Goal: Task Accomplishment & Management: Complete application form

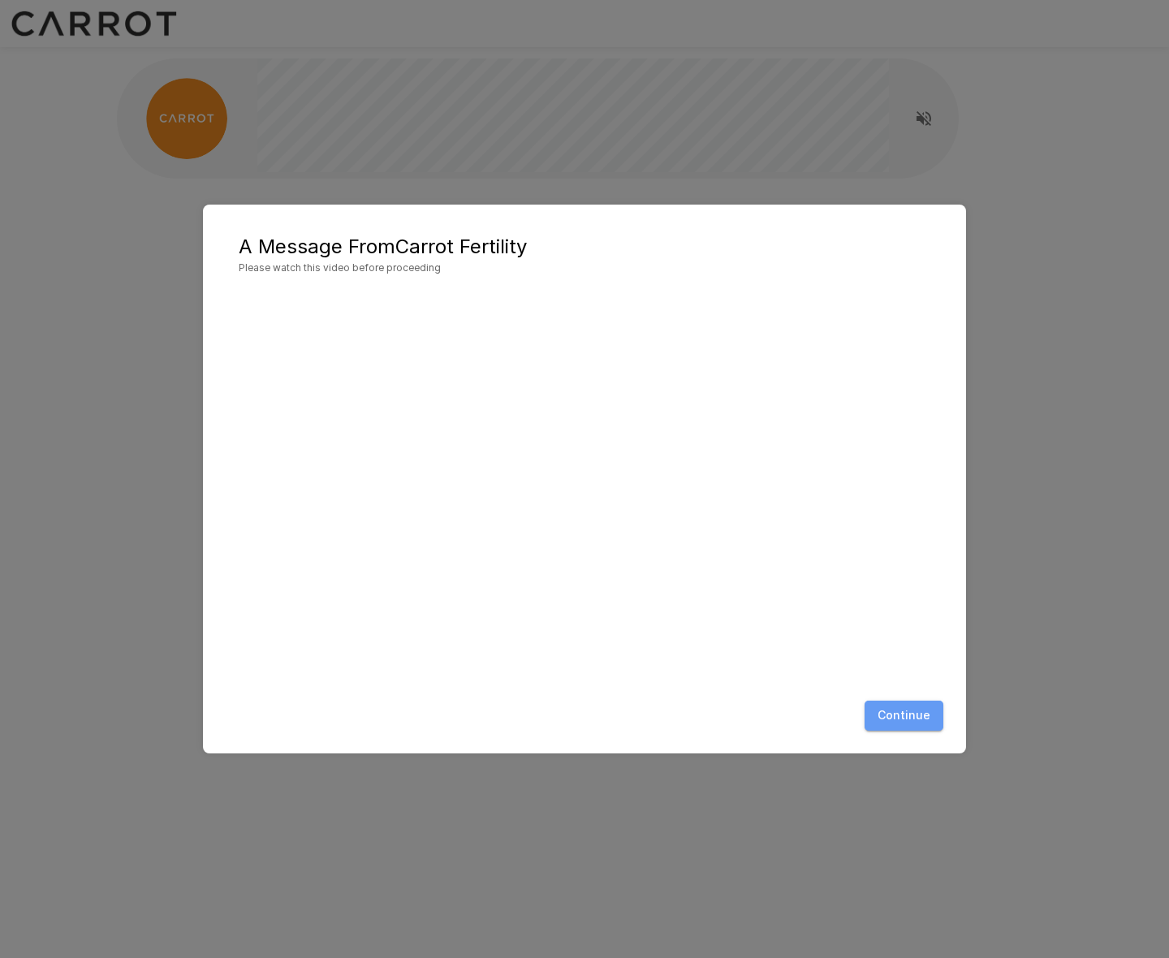
click at [927, 722] on button "Continue" at bounding box center [903, 715] width 79 height 30
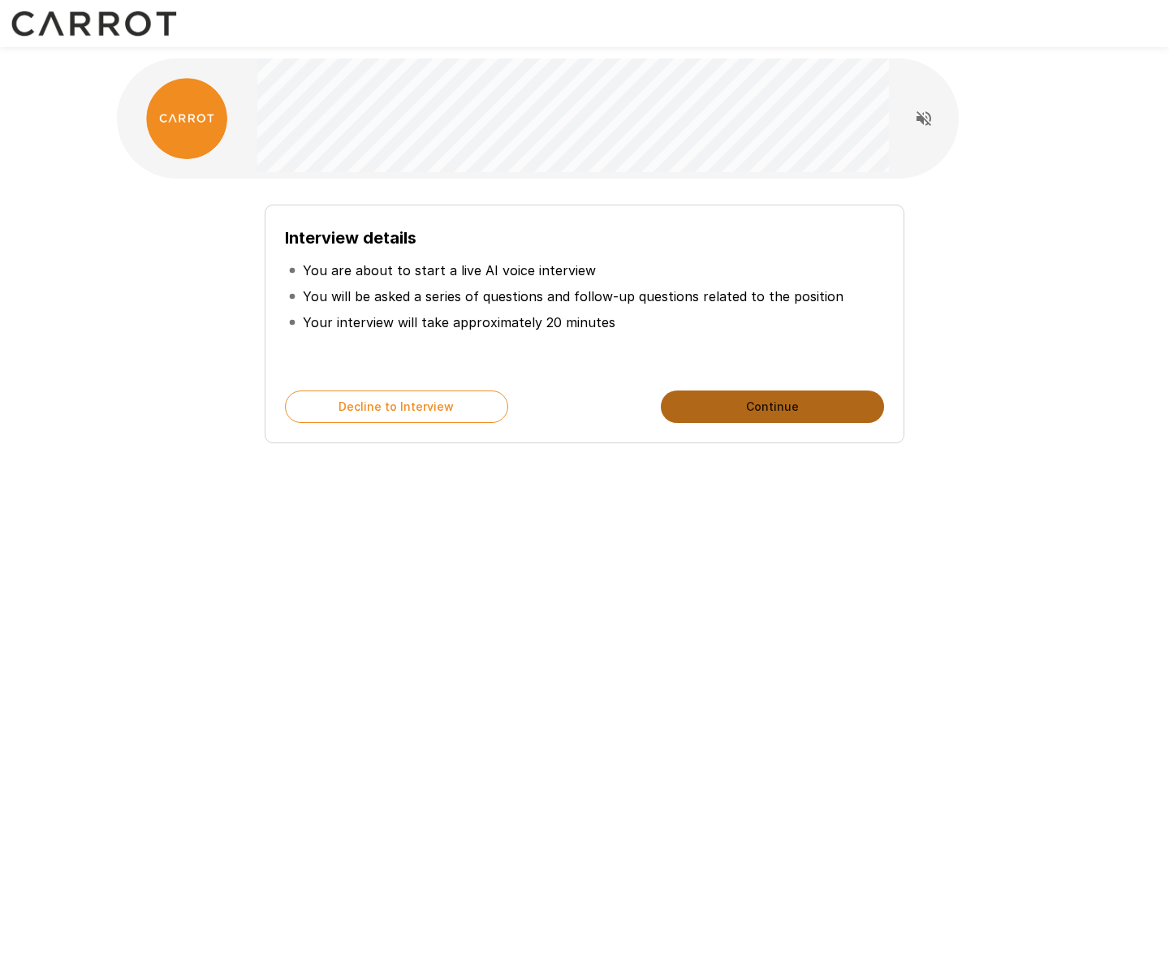
click at [755, 405] on button "Continue" at bounding box center [772, 406] width 223 height 32
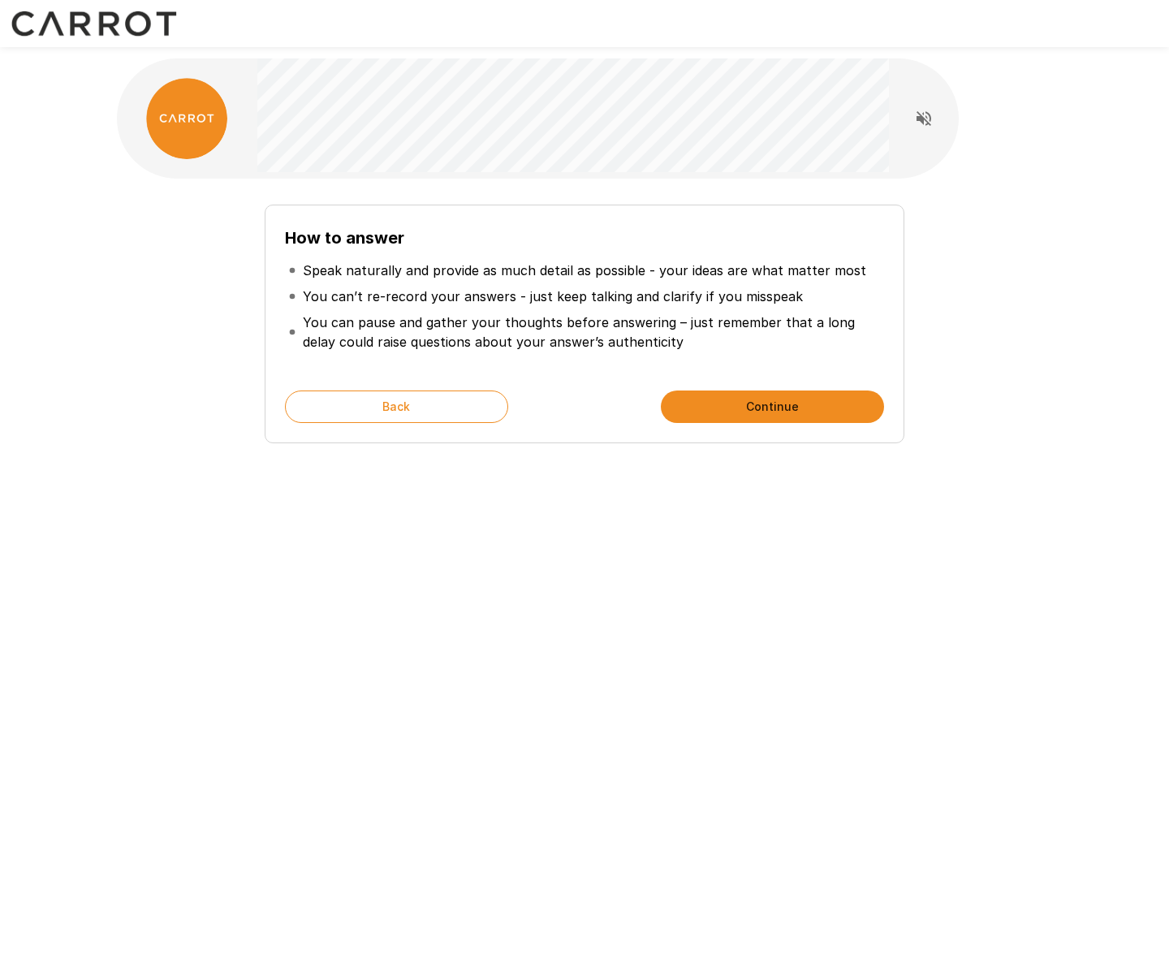
click at [764, 406] on button "Continue" at bounding box center [772, 406] width 223 height 32
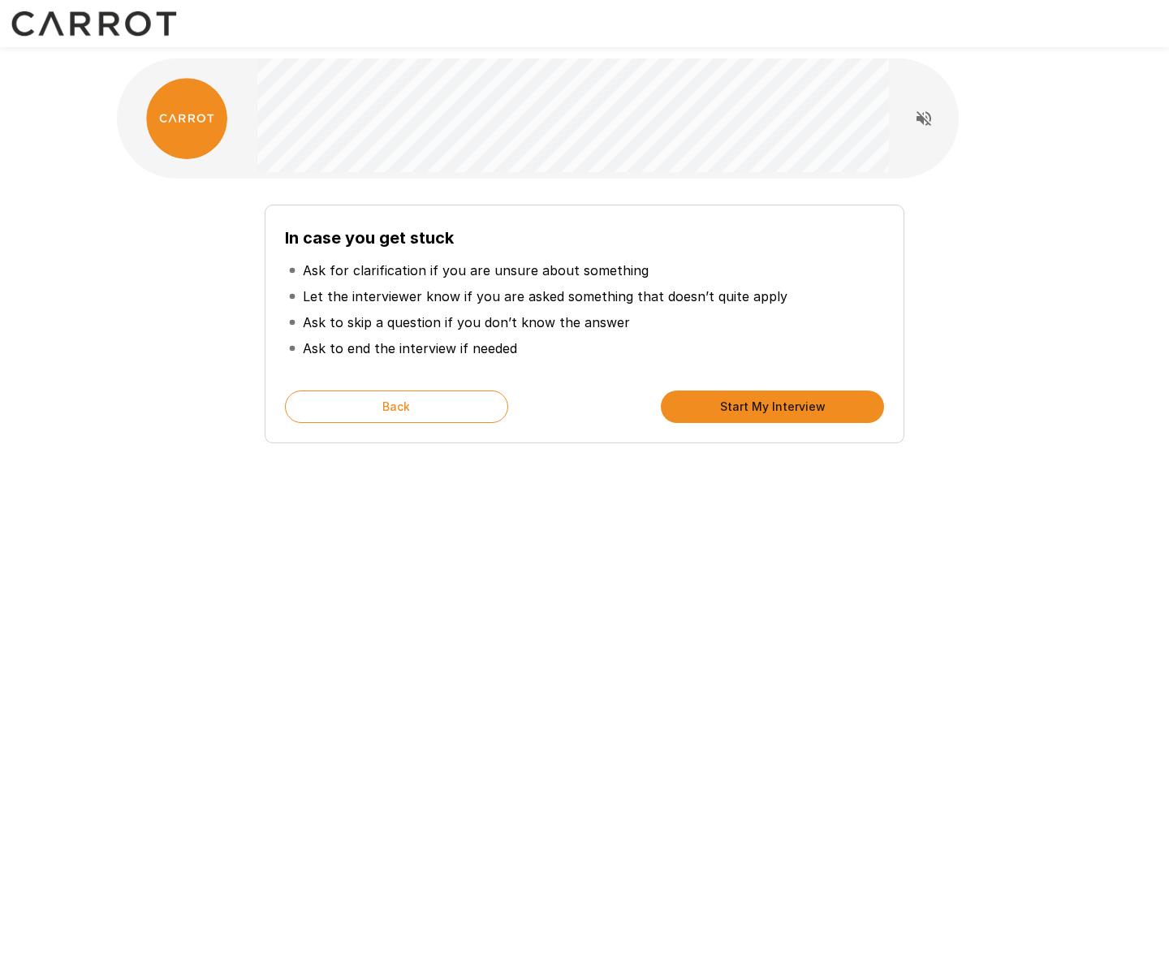
click at [774, 414] on button "Start My Interview" at bounding box center [772, 406] width 223 height 32
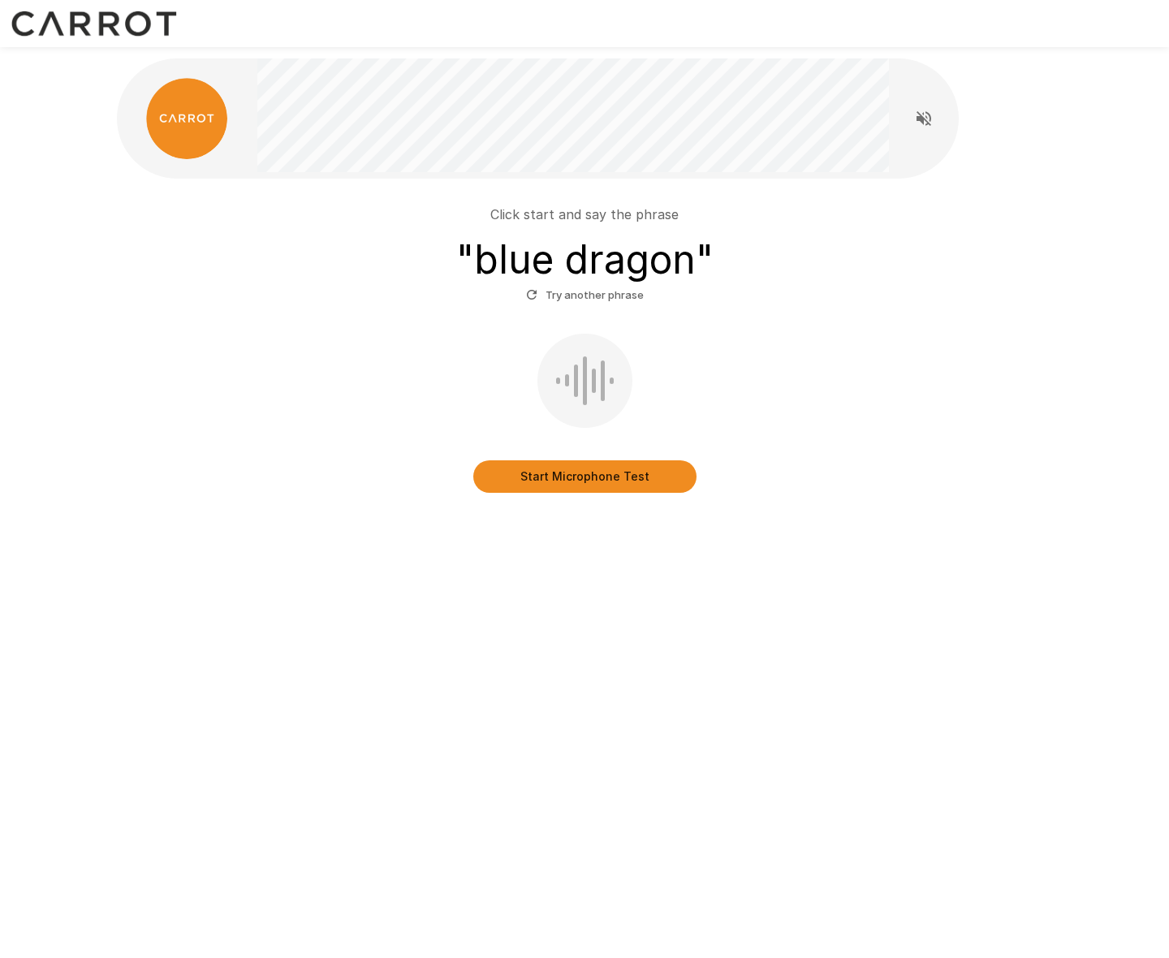
click at [585, 478] on button "Start Microphone Test" at bounding box center [584, 476] width 223 height 32
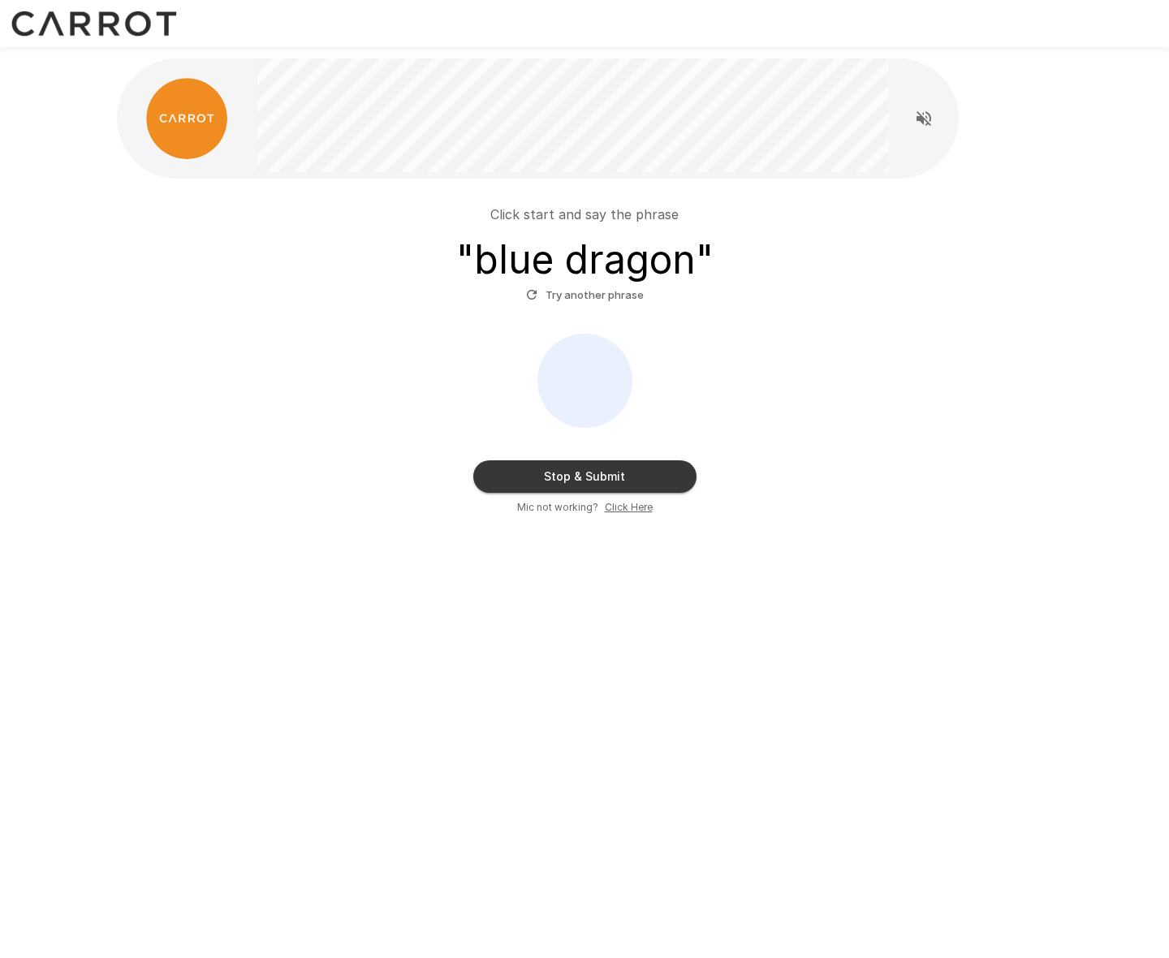
click at [570, 485] on button "Stop & Submit" at bounding box center [584, 476] width 223 height 32
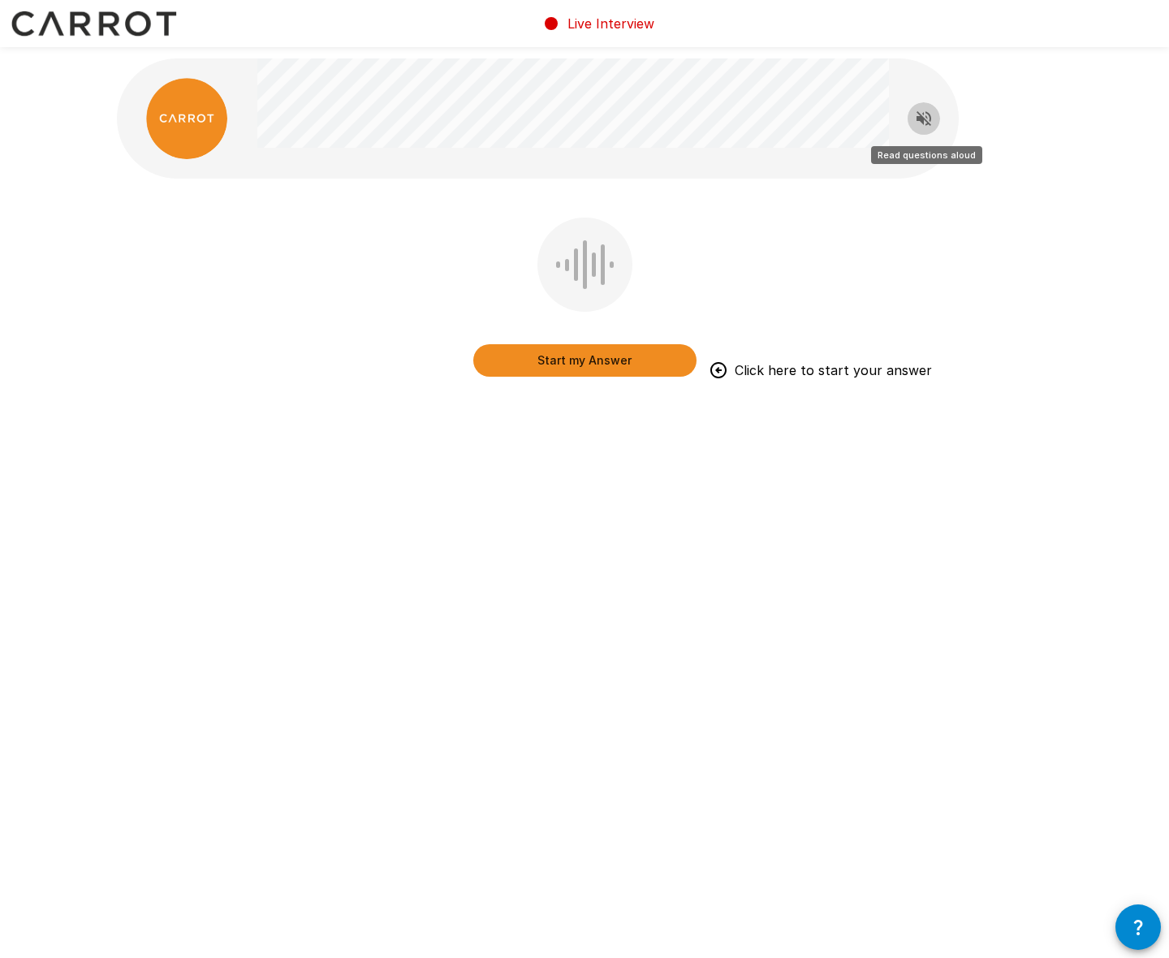
click at [923, 123] on icon "Read questions aloud" at bounding box center [923, 118] width 19 height 19
click at [598, 357] on button "Start my Answer" at bounding box center [584, 360] width 223 height 32
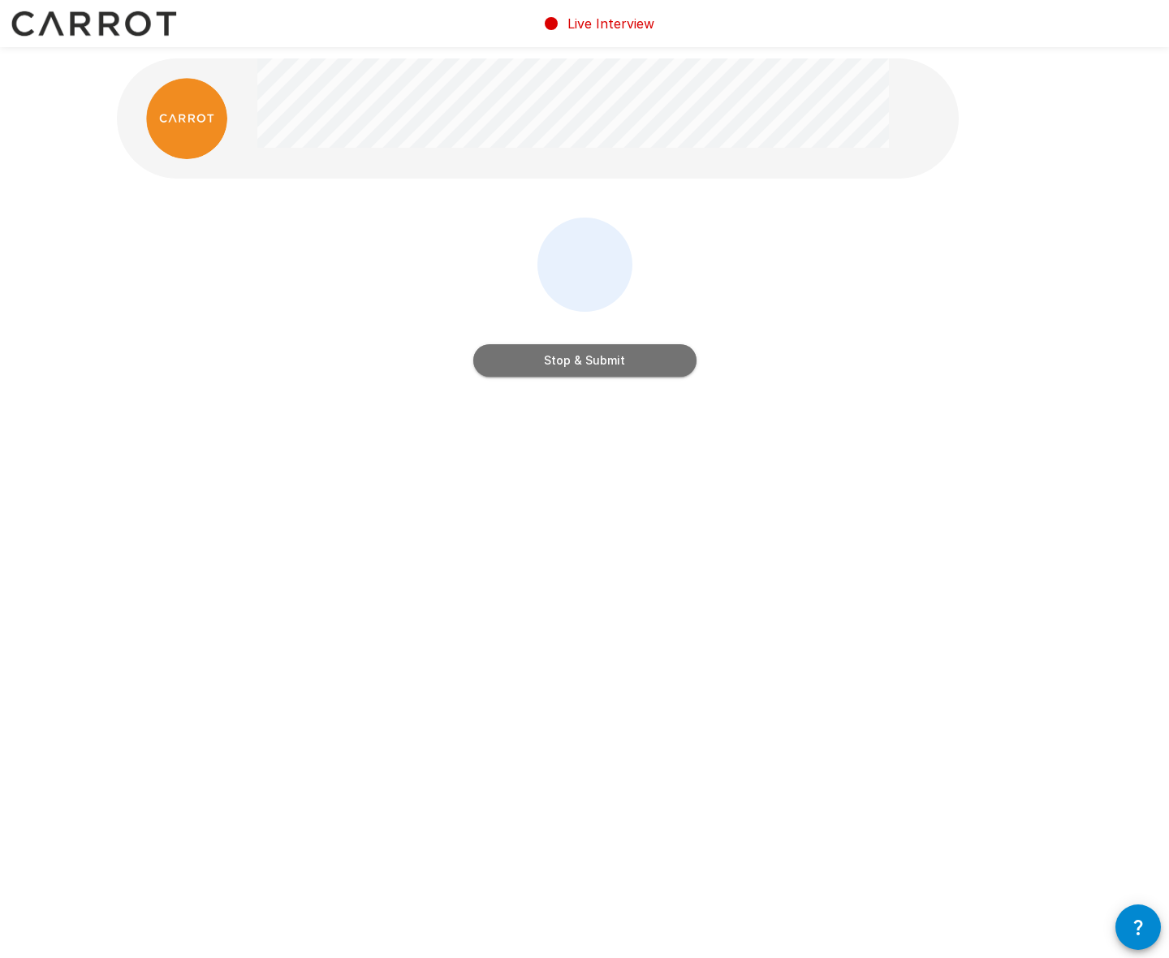
click at [598, 365] on button "Stop & Submit" at bounding box center [584, 360] width 223 height 32
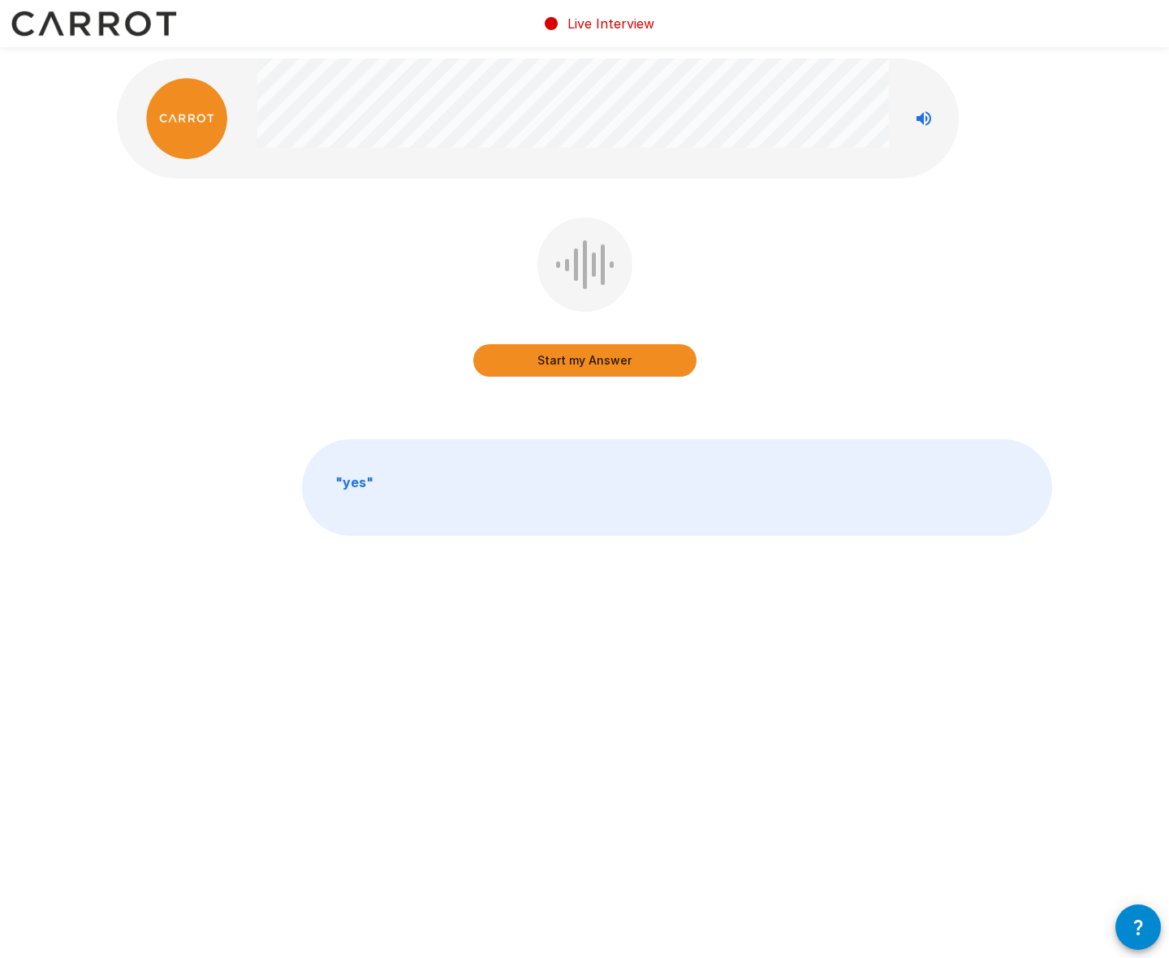
click at [585, 362] on button "Start my Answer" at bounding box center [584, 360] width 223 height 32
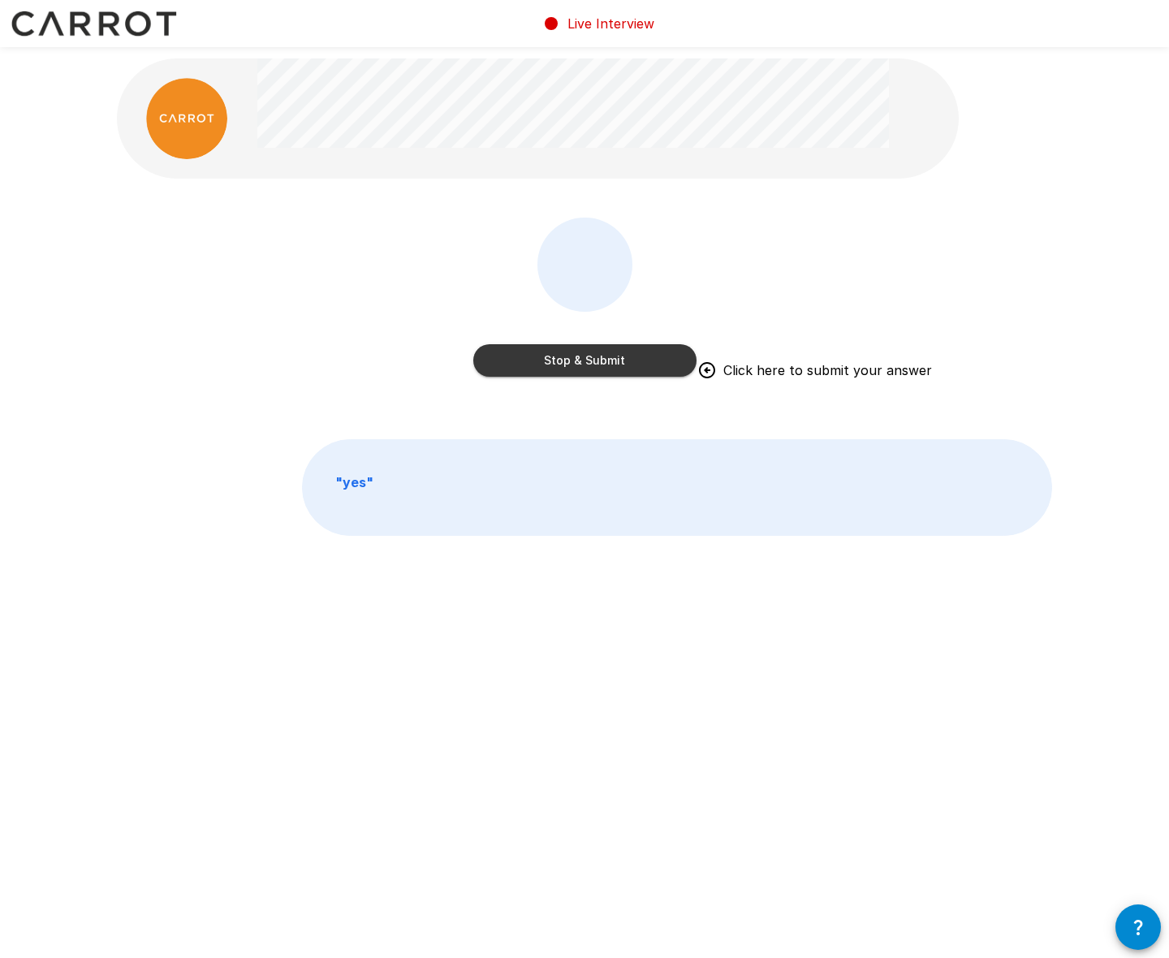
click at [582, 368] on button "Stop & Submit" at bounding box center [584, 360] width 223 height 32
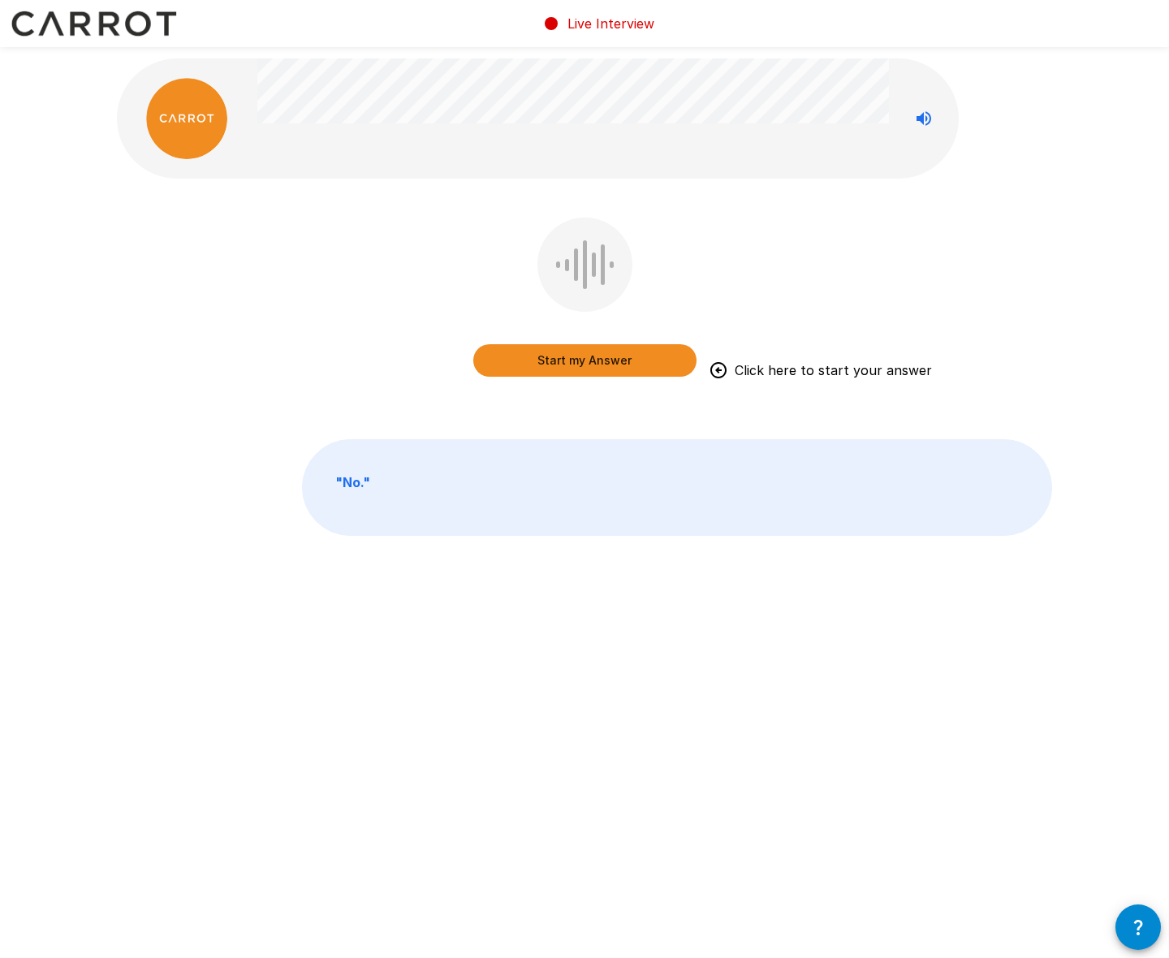
click at [586, 367] on button "Start my Answer" at bounding box center [584, 360] width 223 height 32
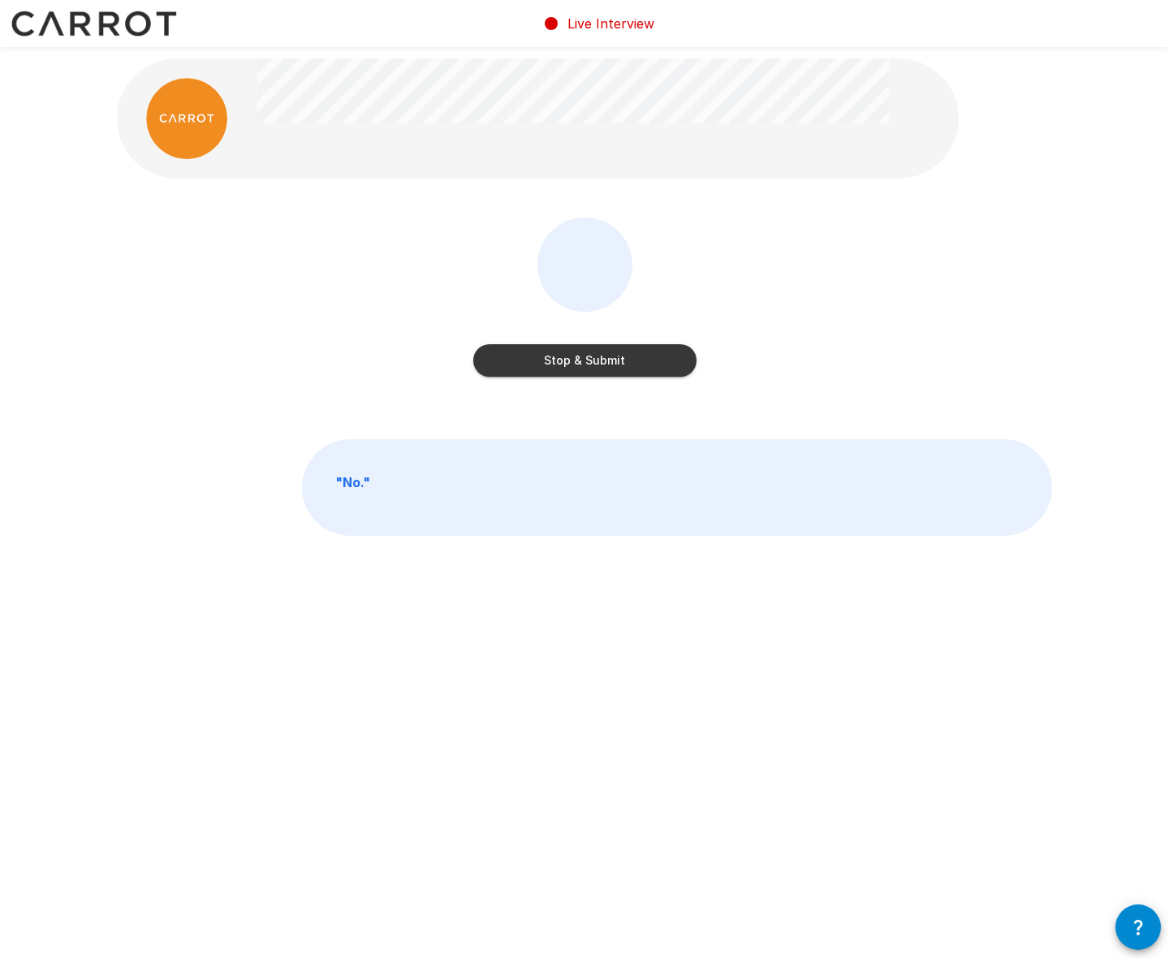
click at [602, 364] on button "Stop & Submit" at bounding box center [584, 360] width 223 height 32
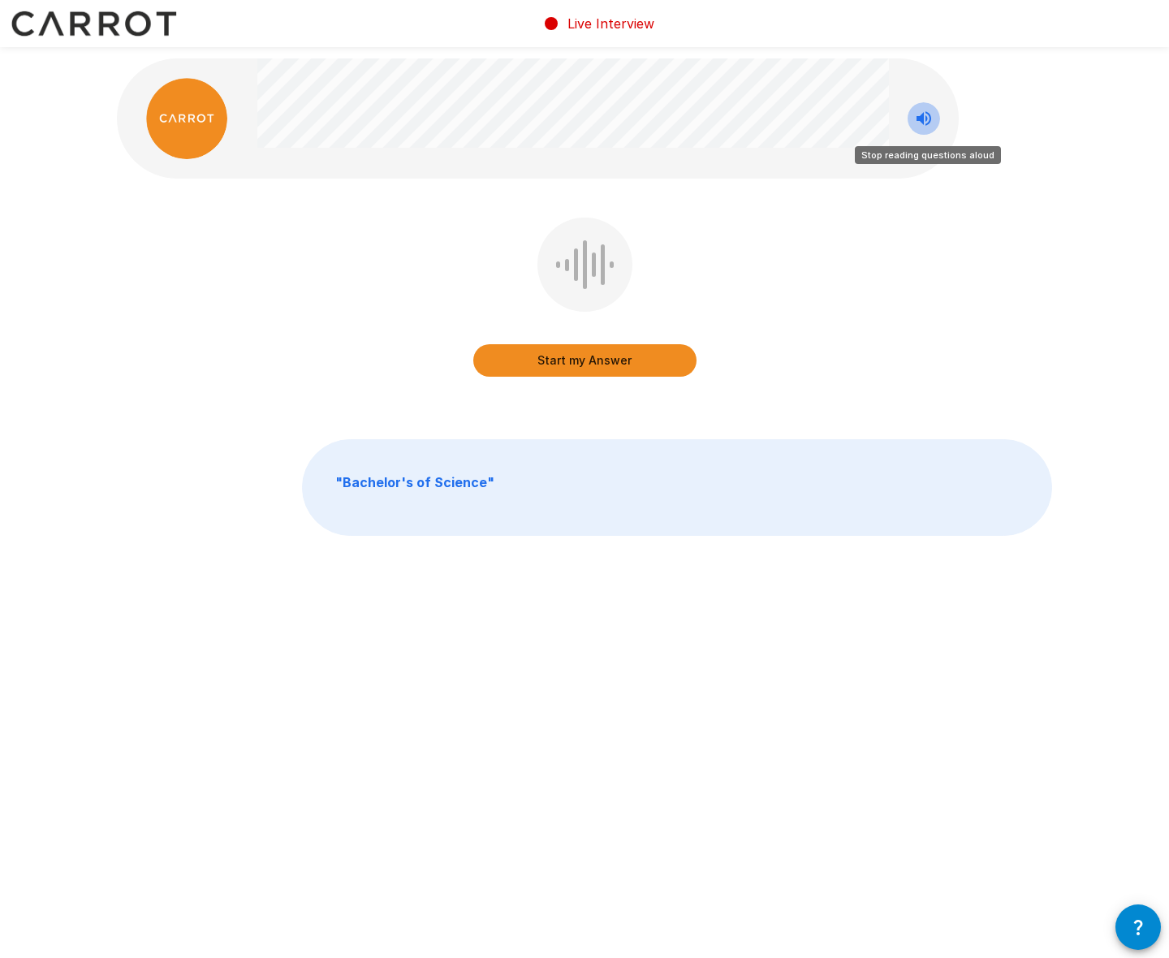
click at [927, 120] on icon "Stop reading questions aloud" at bounding box center [923, 118] width 19 height 19
click at [581, 364] on button "Start my Answer" at bounding box center [584, 360] width 223 height 32
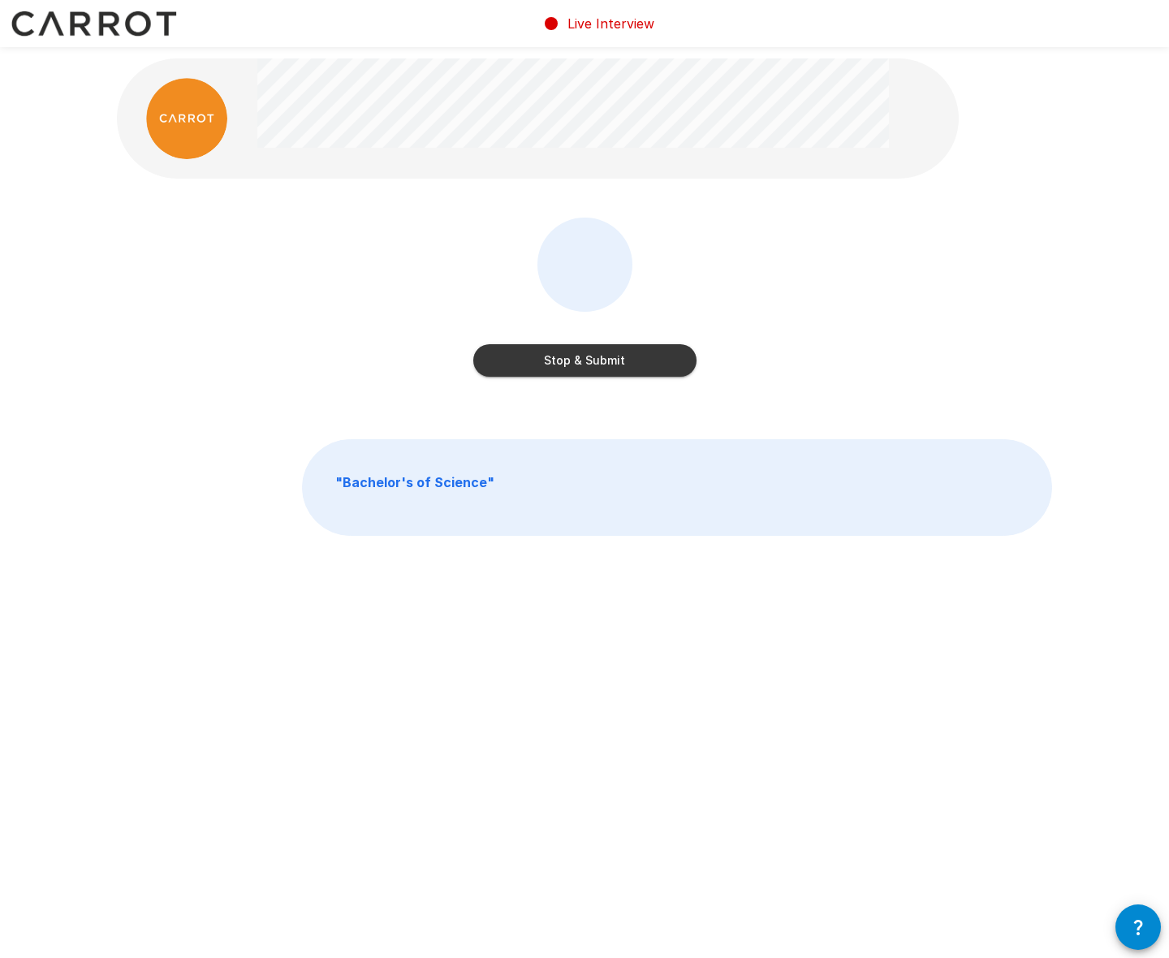
click at [636, 361] on button "Stop & Submit" at bounding box center [584, 360] width 223 height 32
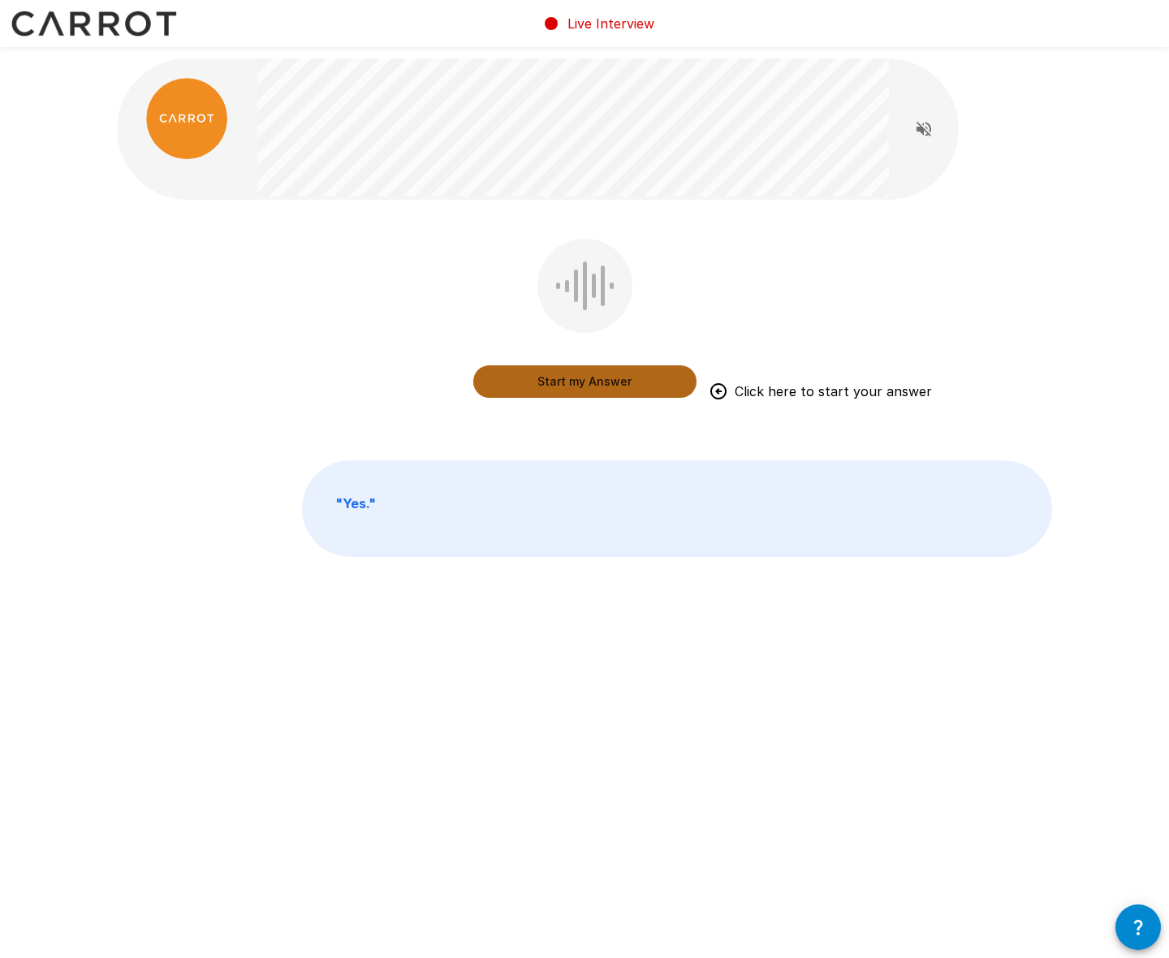
click at [583, 390] on button "Start my Answer" at bounding box center [584, 381] width 223 height 32
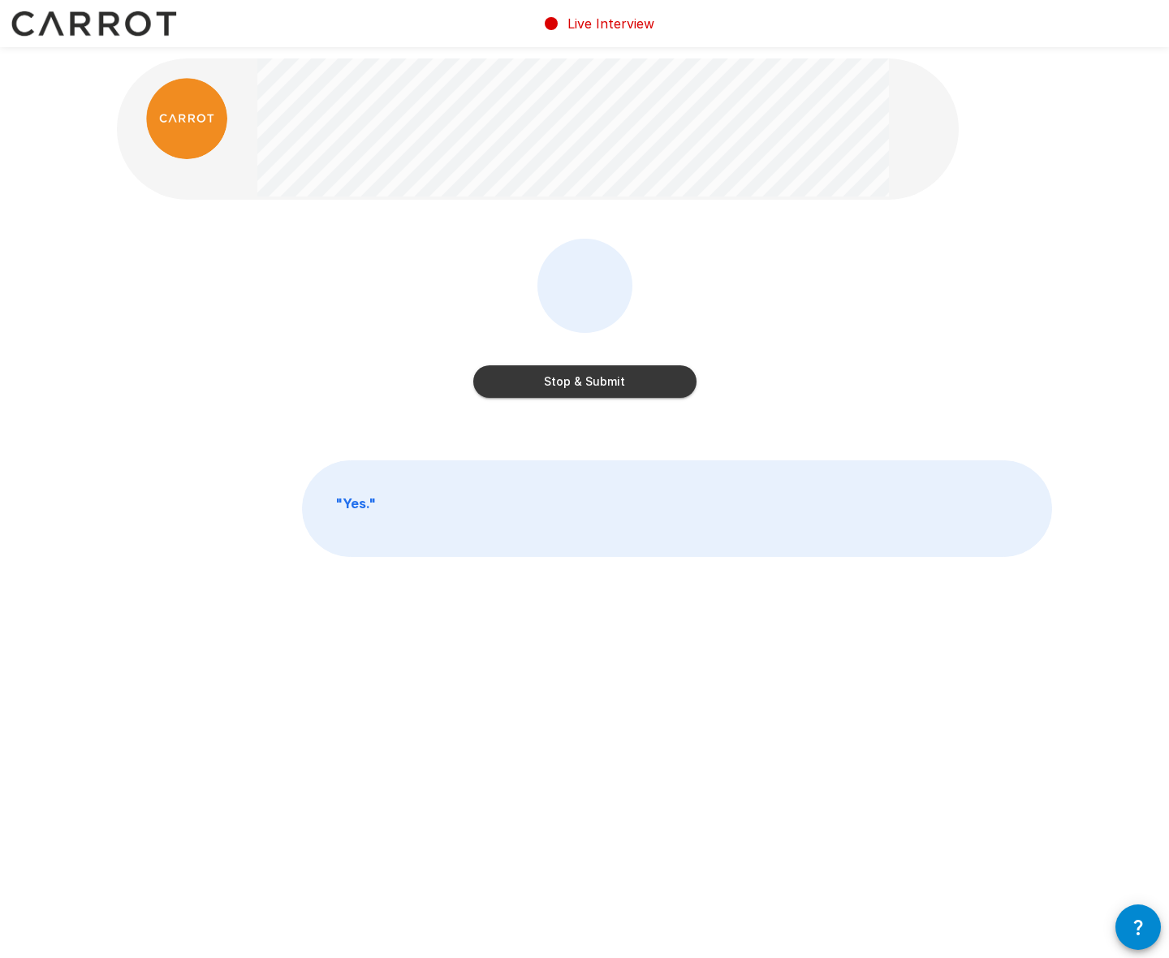
click at [588, 386] on button "Stop & Submit" at bounding box center [584, 381] width 223 height 32
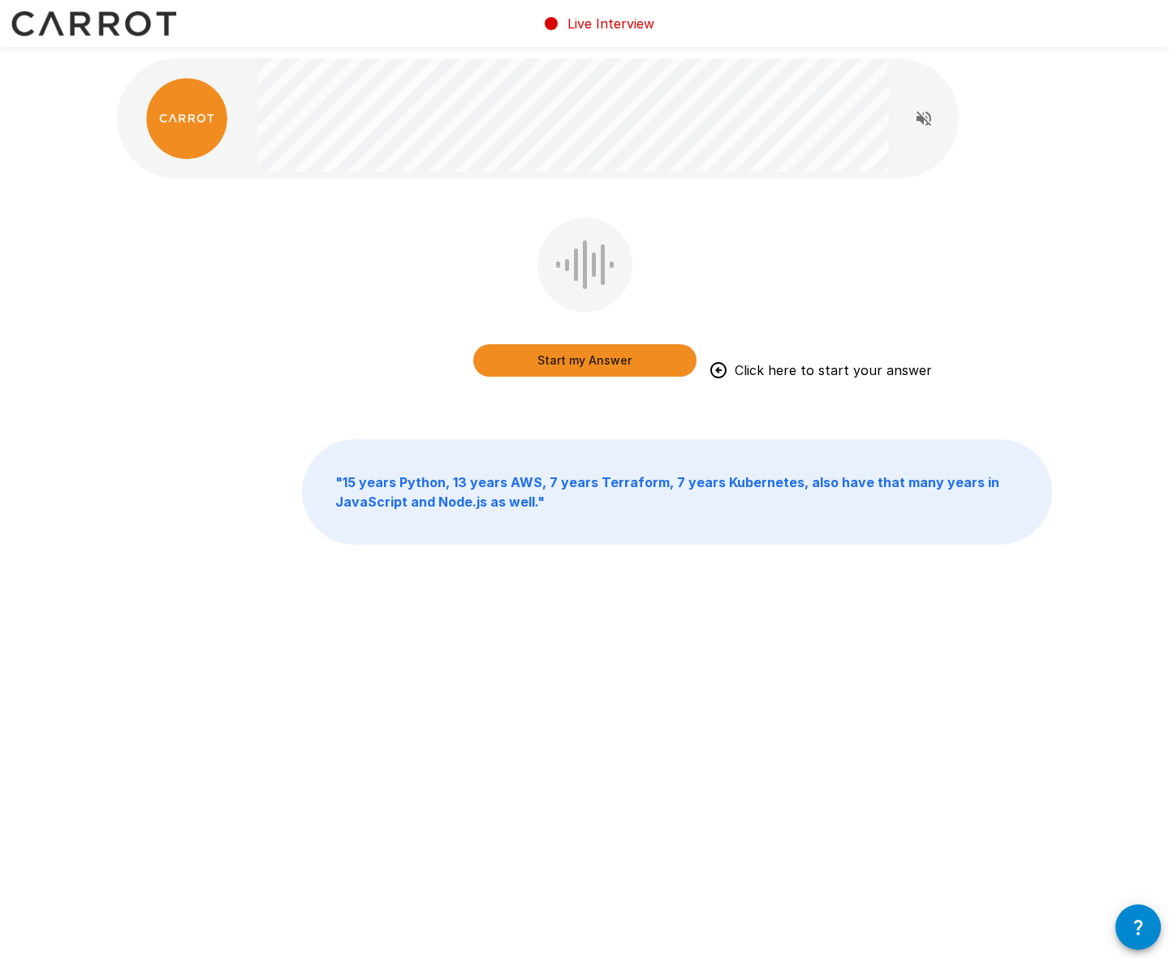
click at [593, 363] on button "Start my Answer" at bounding box center [584, 360] width 223 height 32
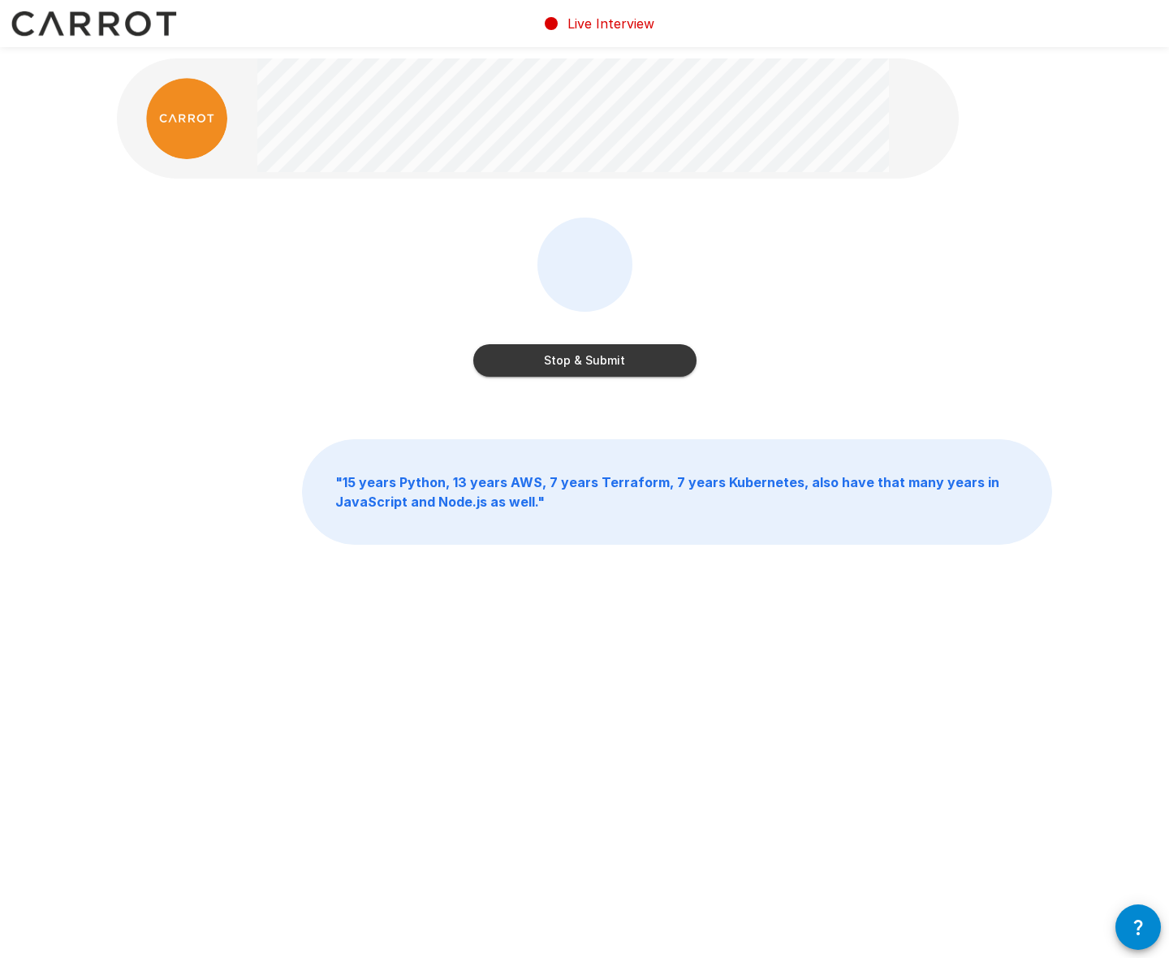
click at [622, 356] on button "Stop & Submit" at bounding box center [584, 360] width 223 height 32
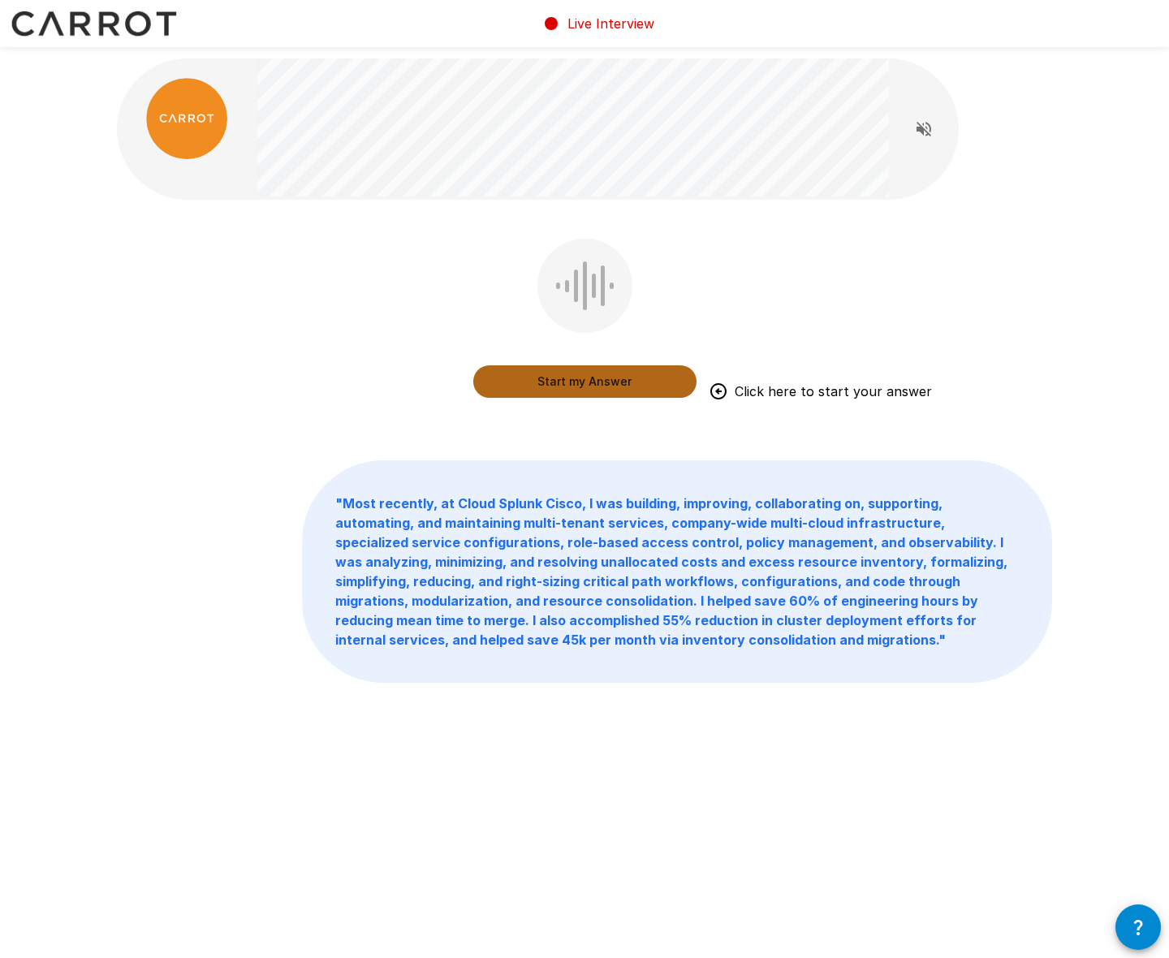
click at [569, 381] on button "Start my Answer" at bounding box center [584, 381] width 223 height 32
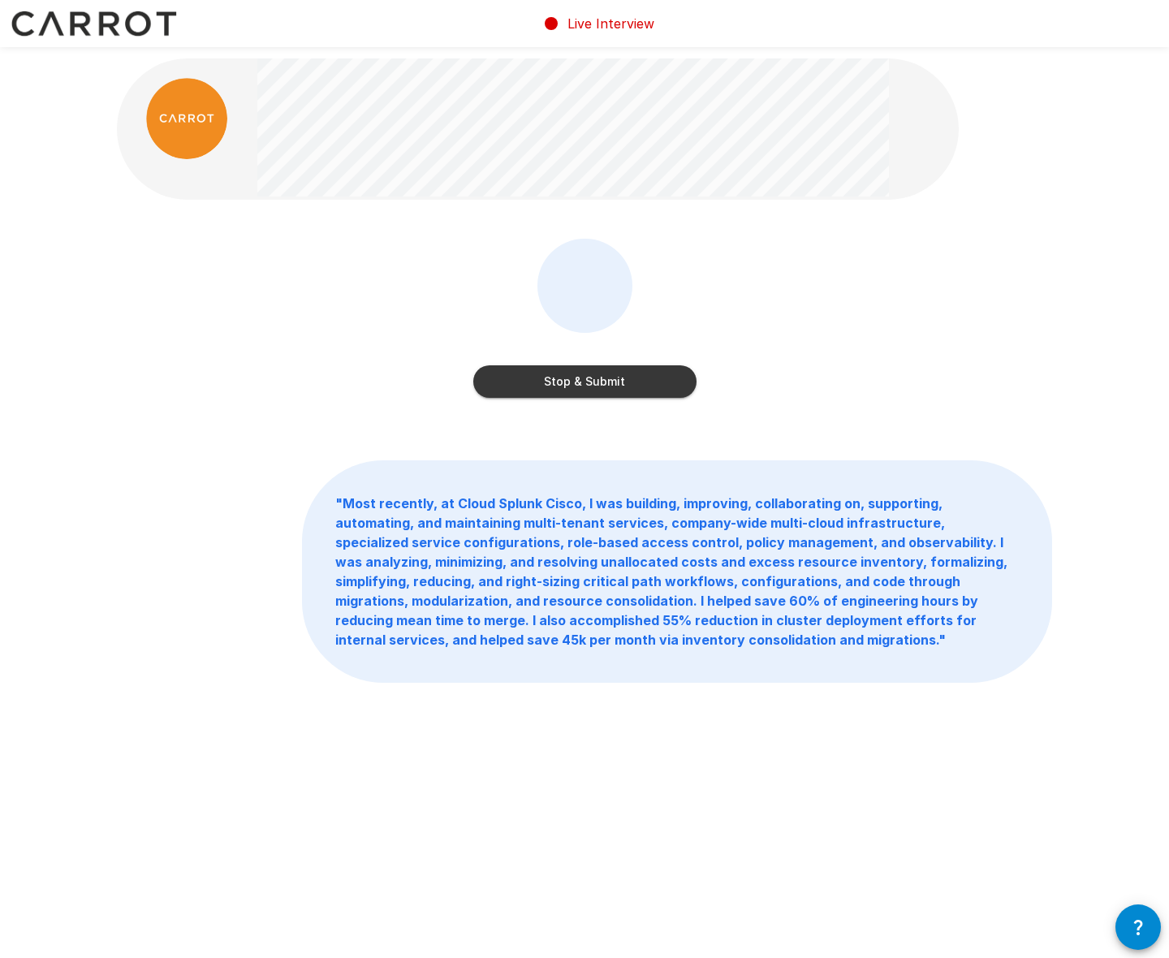
click at [579, 397] on div "Stop & Submit" at bounding box center [584, 322] width 223 height 166
click at [588, 378] on button "Stop & Submit" at bounding box center [584, 381] width 223 height 32
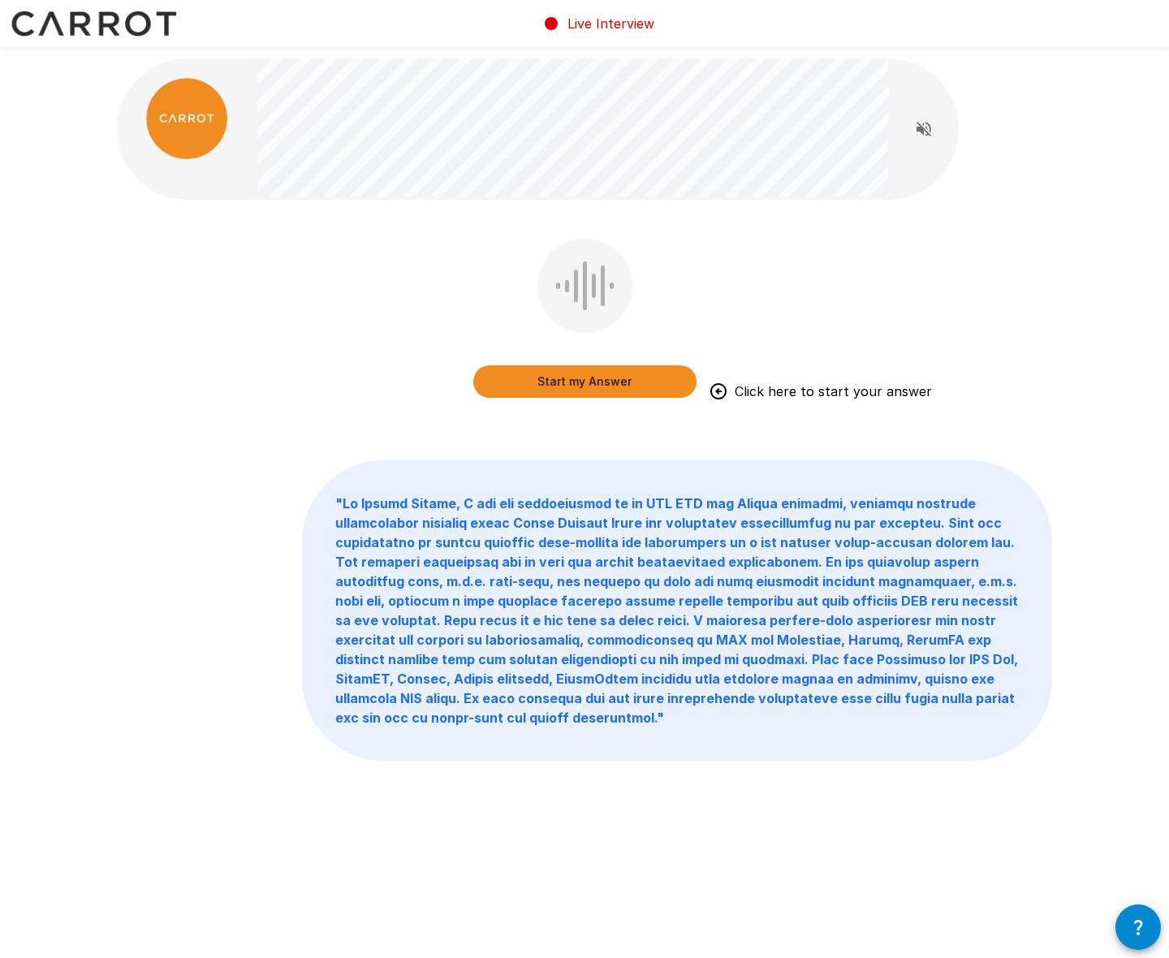
click at [358, 430] on div "Start my Answer Click here to start your answer " "" at bounding box center [584, 445] width 974 height 890
click at [576, 383] on button "Start my Answer" at bounding box center [584, 381] width 223 height 32
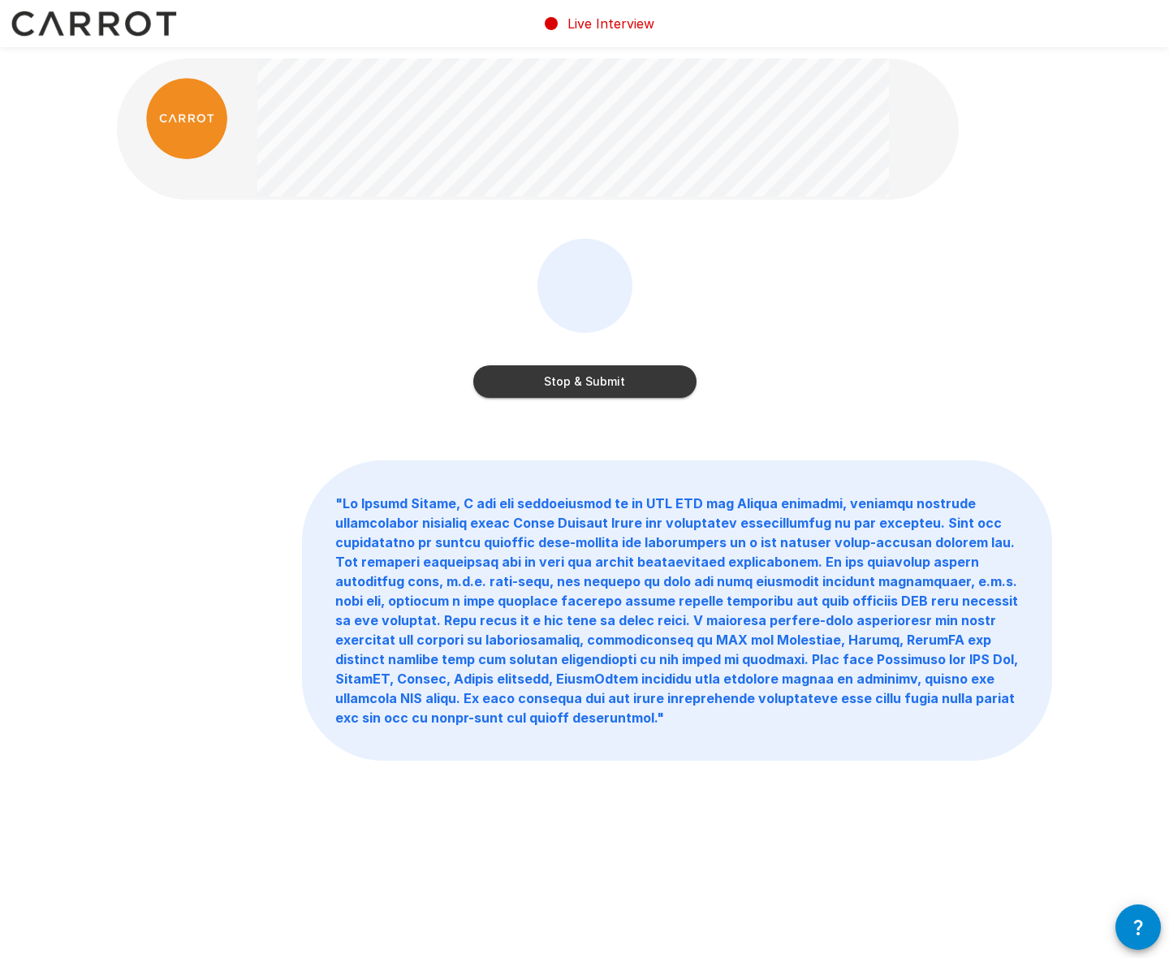
click at [582, 384] on button "Stop & Submit" at bounding box center [584, 381] width 223 height 32
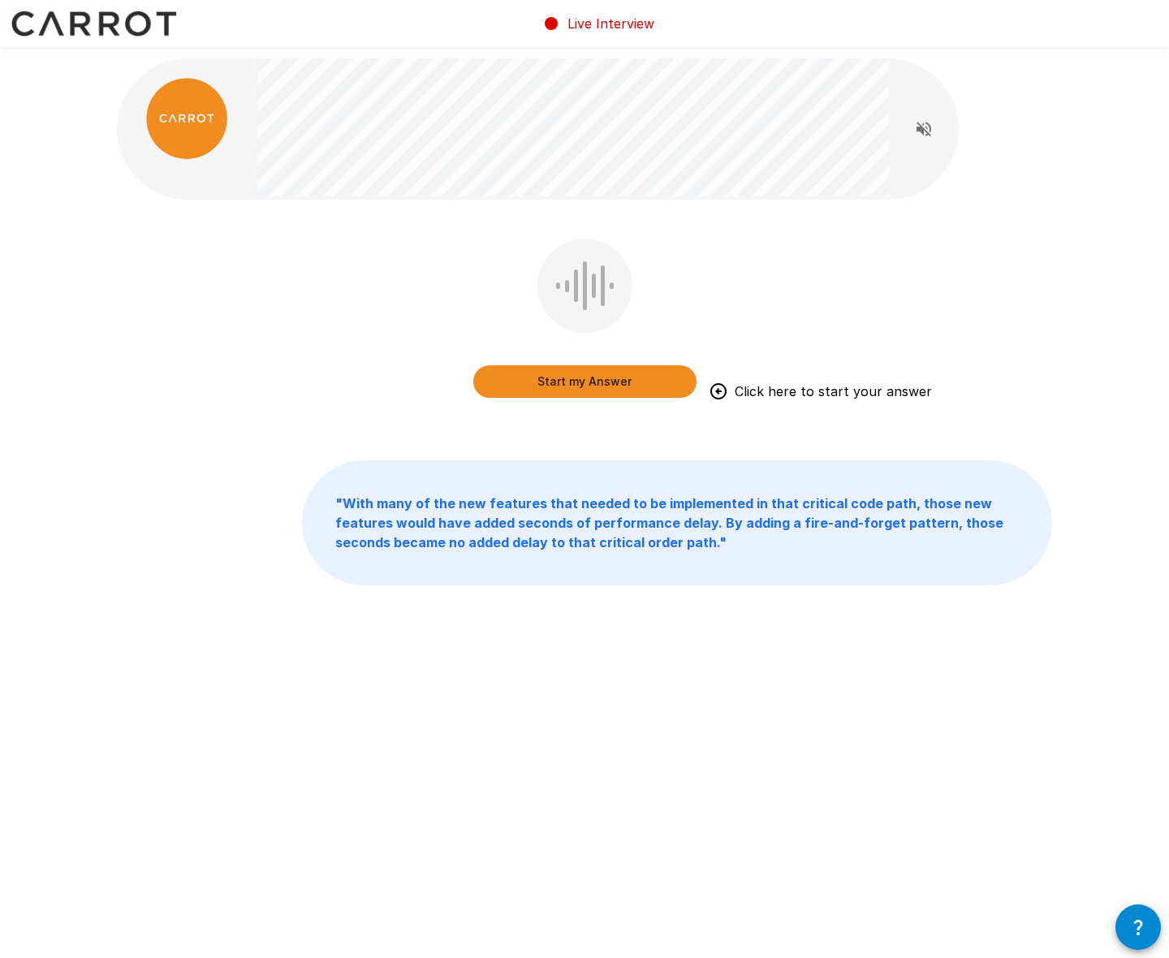
click at [393, 433] on div "Start my Answer Click here to start your answer " With many of the new features…" at bounding box center [584, 357] width 974 height 715
click at [587, 389] on button "Start my Answer" at bounding box center [584, 381] width 223 height 32
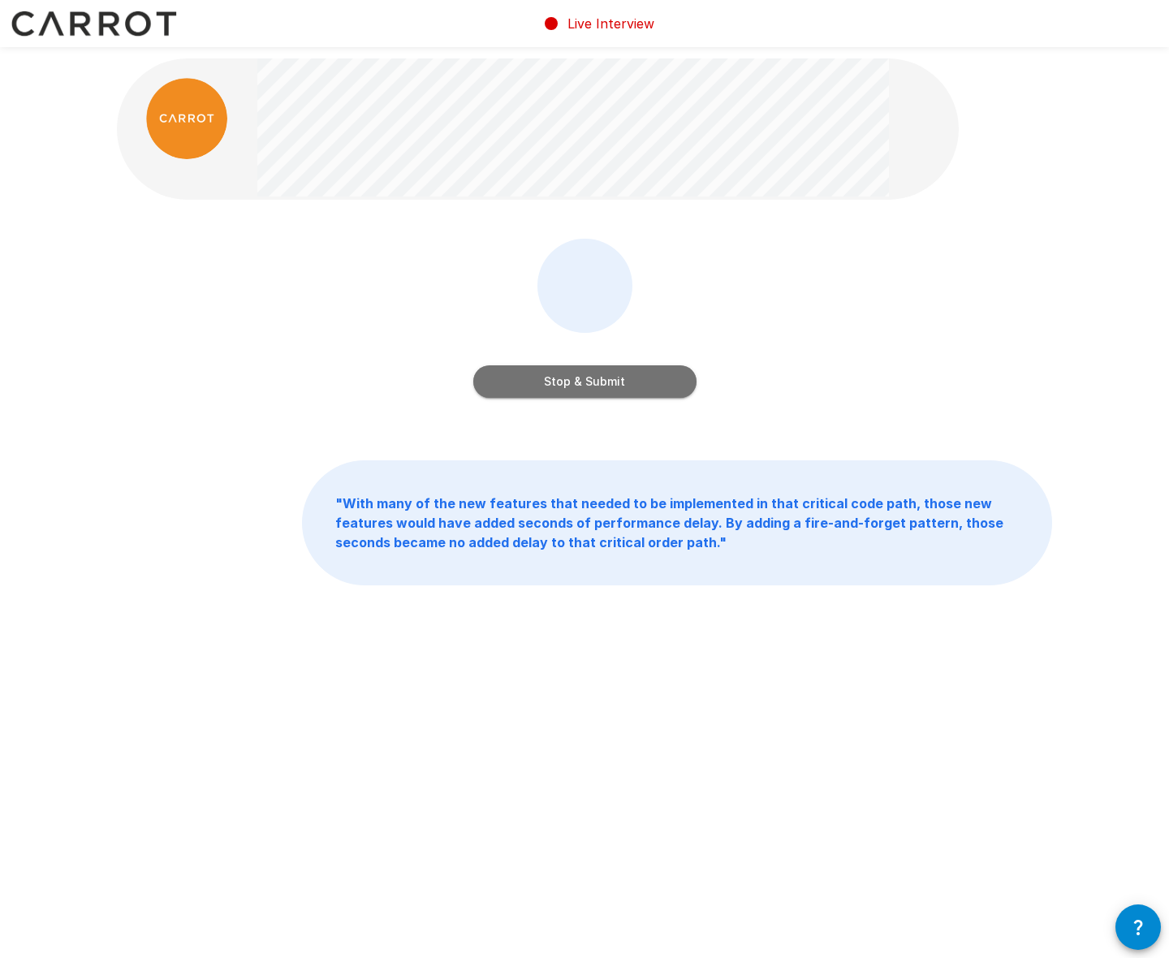
click at [578, 382] on button "Stop & Submit" at bounding box center [584, 381] width 223 height 32
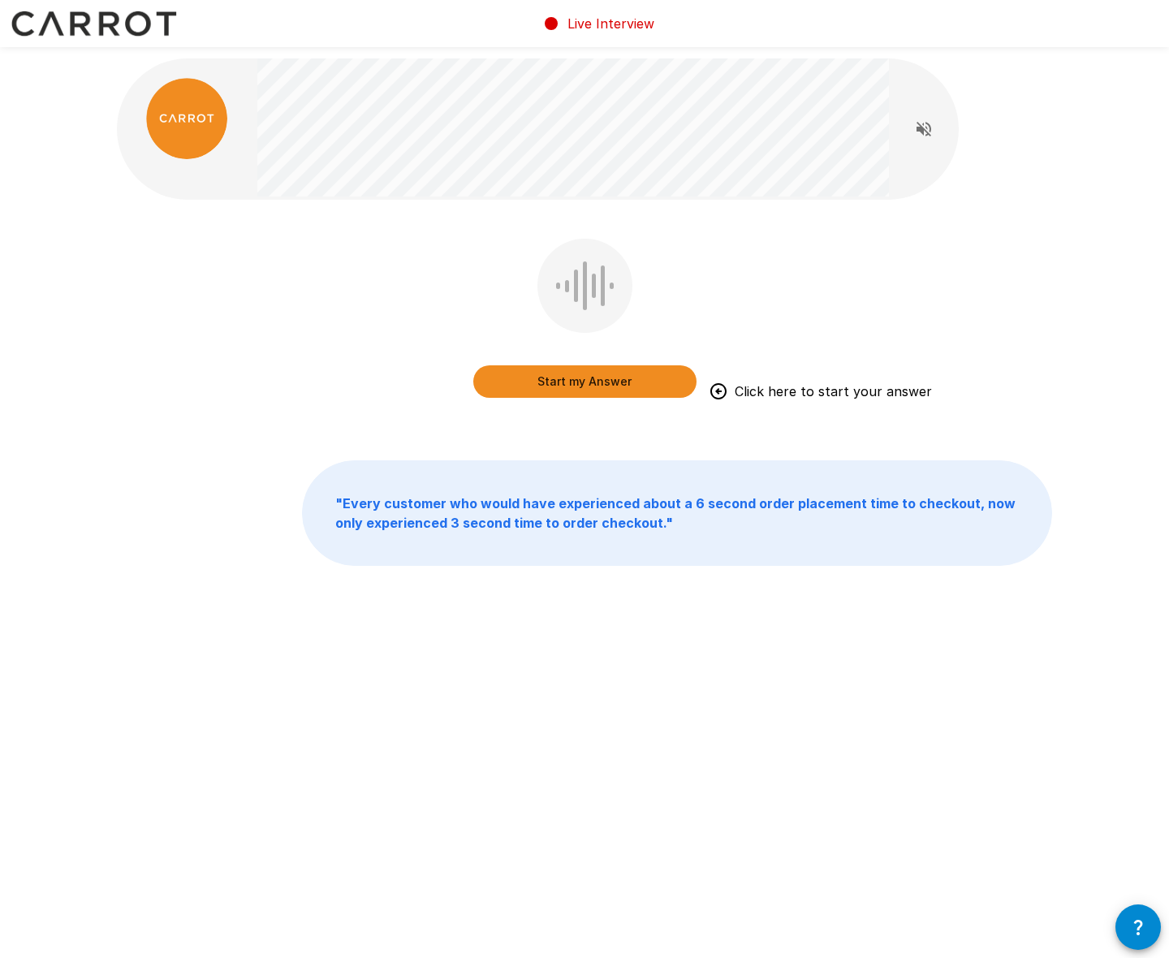
click at [439, 424] on div "Start my Answer Click here to start your answer " Every customer who would have…" at bounding box center [584, 347] width 974 height 695
click at [581, 372] on button "Start my Answer" at bounding box center [584, 381] width 223 height 32
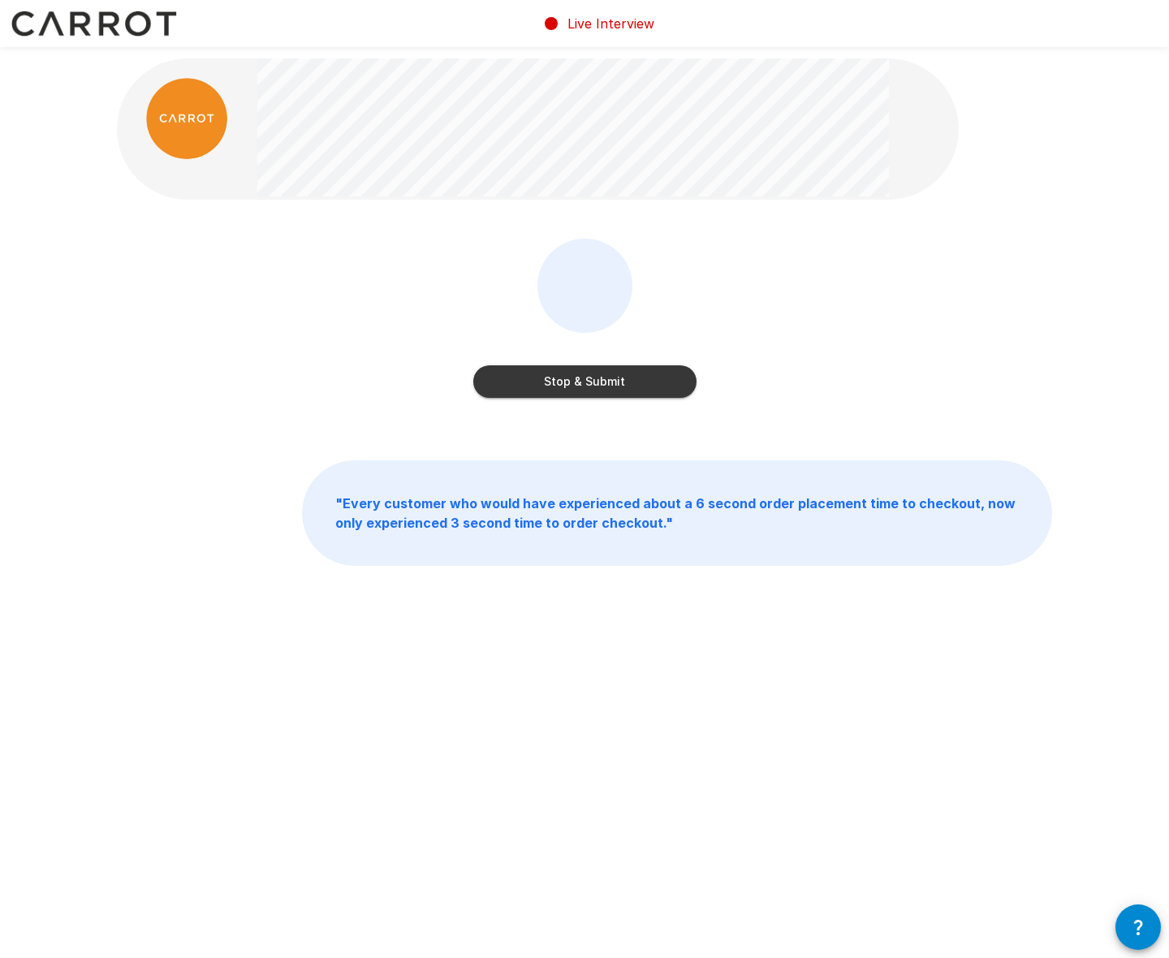
click at [585, 380] on button "Stop & Submit" at bounding box center [584, 381] width 223 height 32
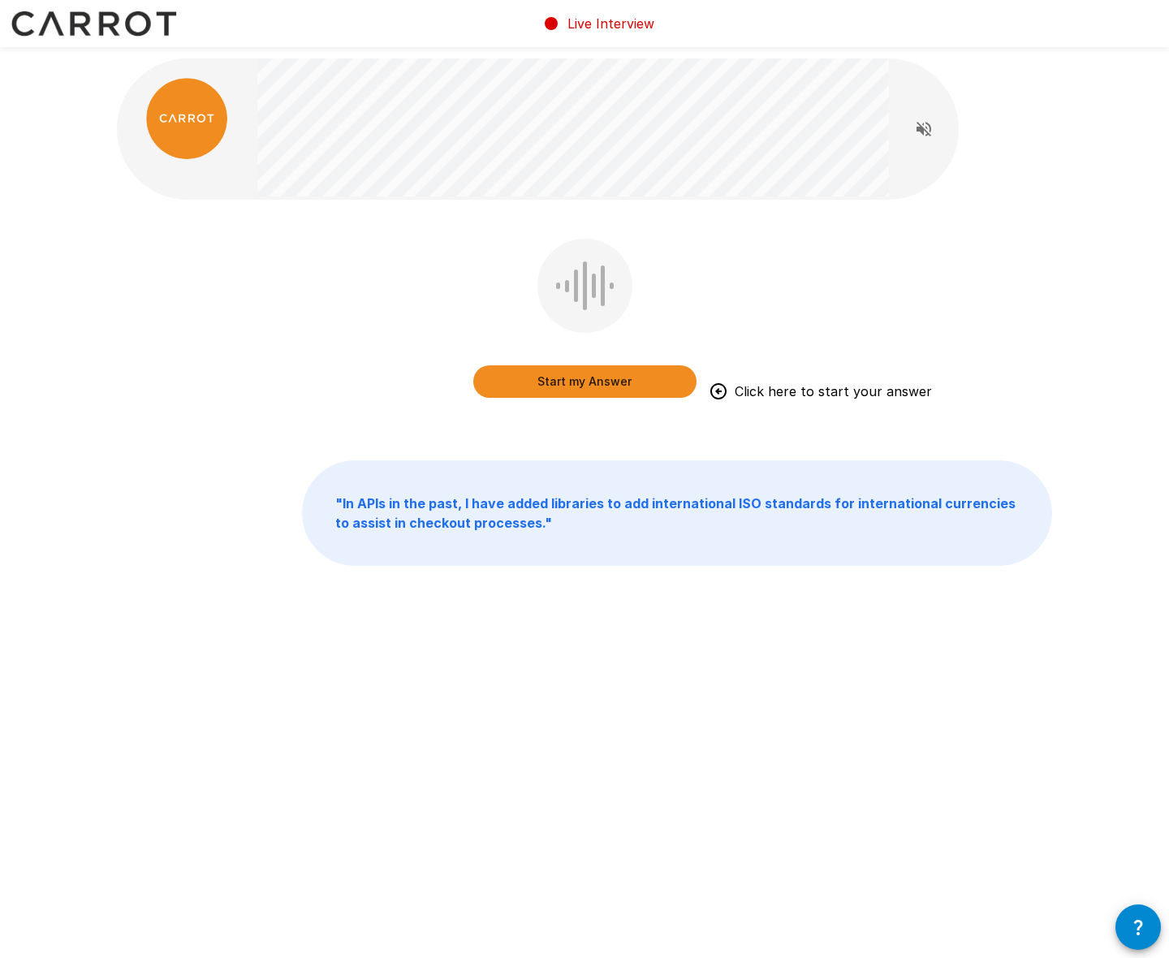
click at [265, 497] on div "" In APIs in the past, I have added libraries to add international ISO standard…" at bounding box center [584, 512] width 935 height 105
click at [605, 384] on button "Start my Answer" at bounding box center [584, 381] width 223 height 32
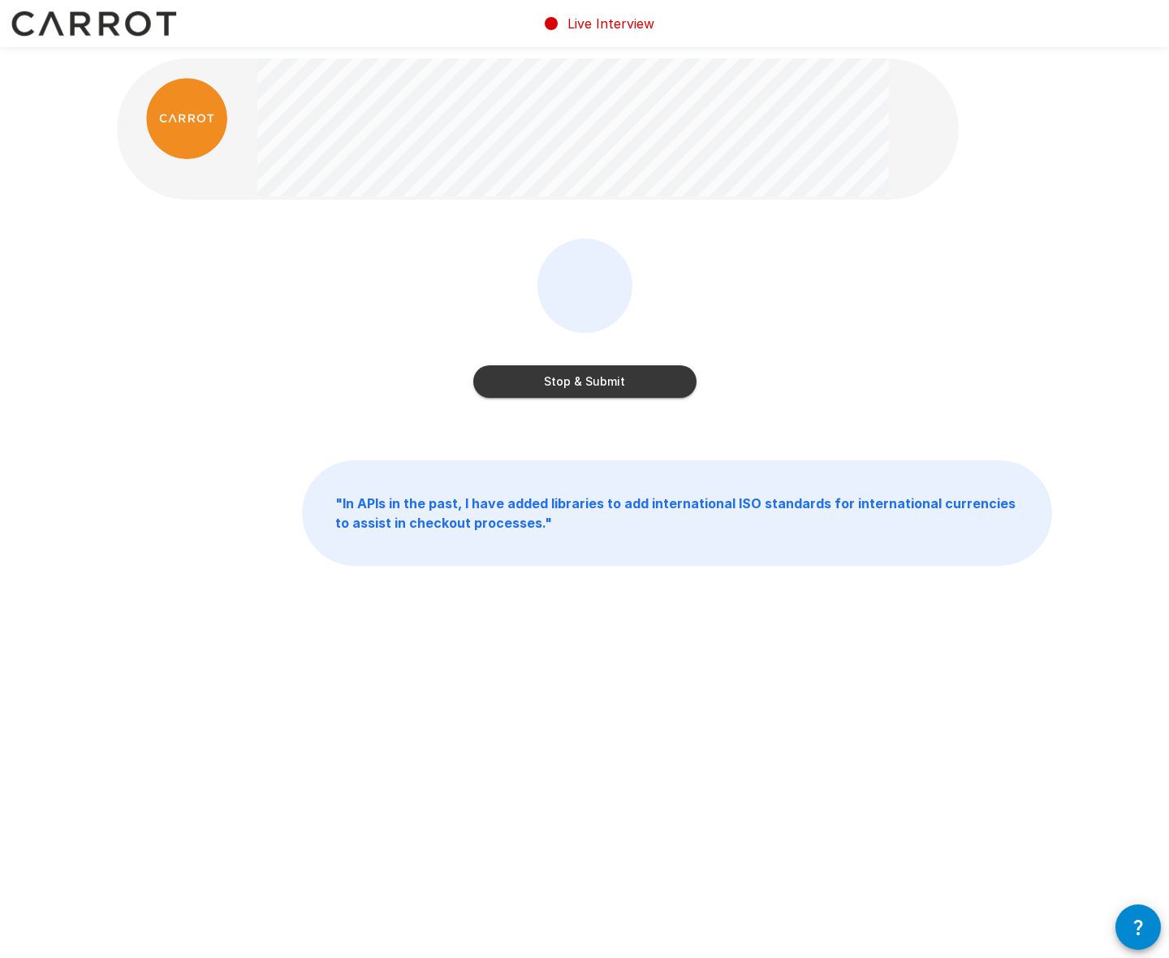
click at [583, 384] on button "Stop & Submit" at bounding box center [584, 381] width 223 height 32
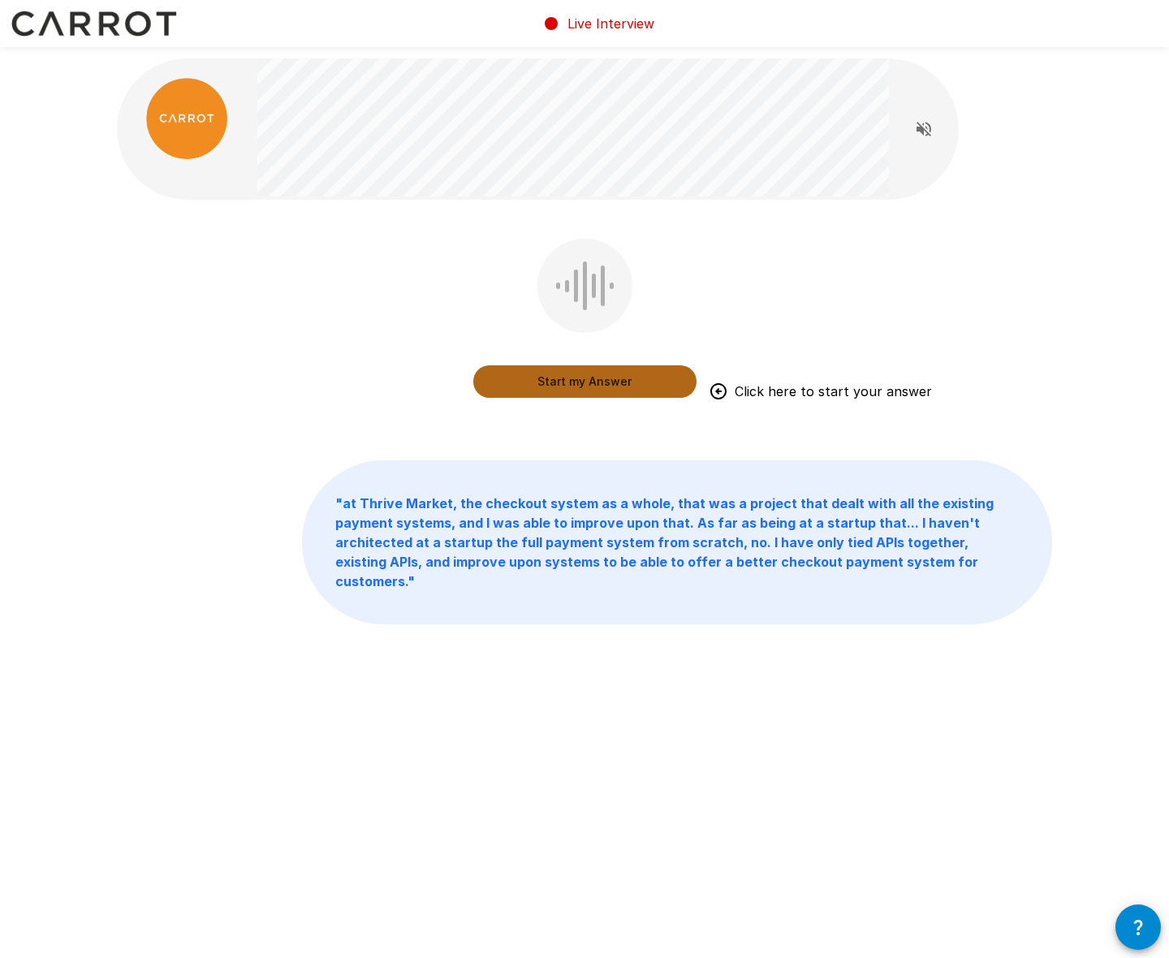
click at [573, 388] on button "Start my Answer" at bounding box center [584, 381] width 223 height 32
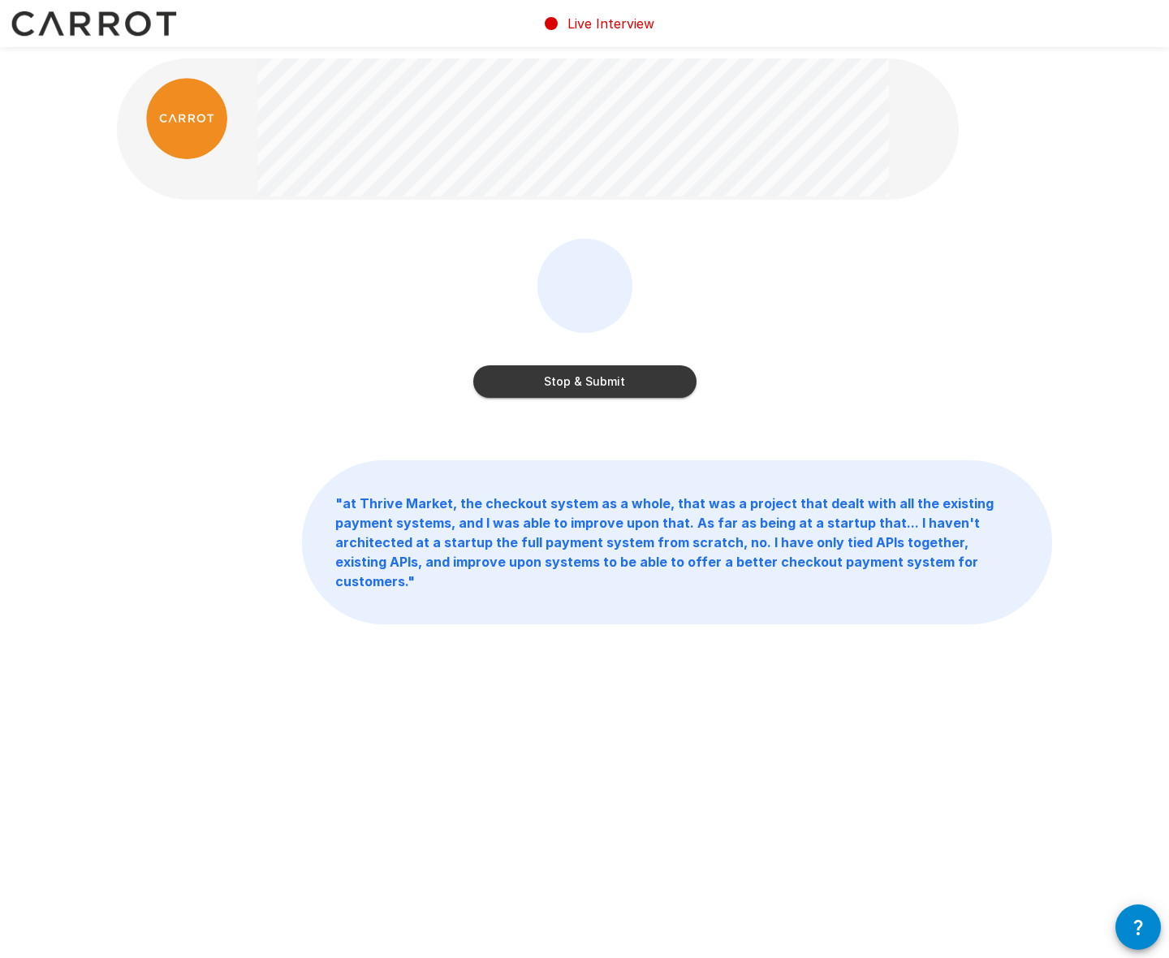
click at [570, 382] on button "Stop & Submit" at bounding box center [584, 381] width 223 height 32
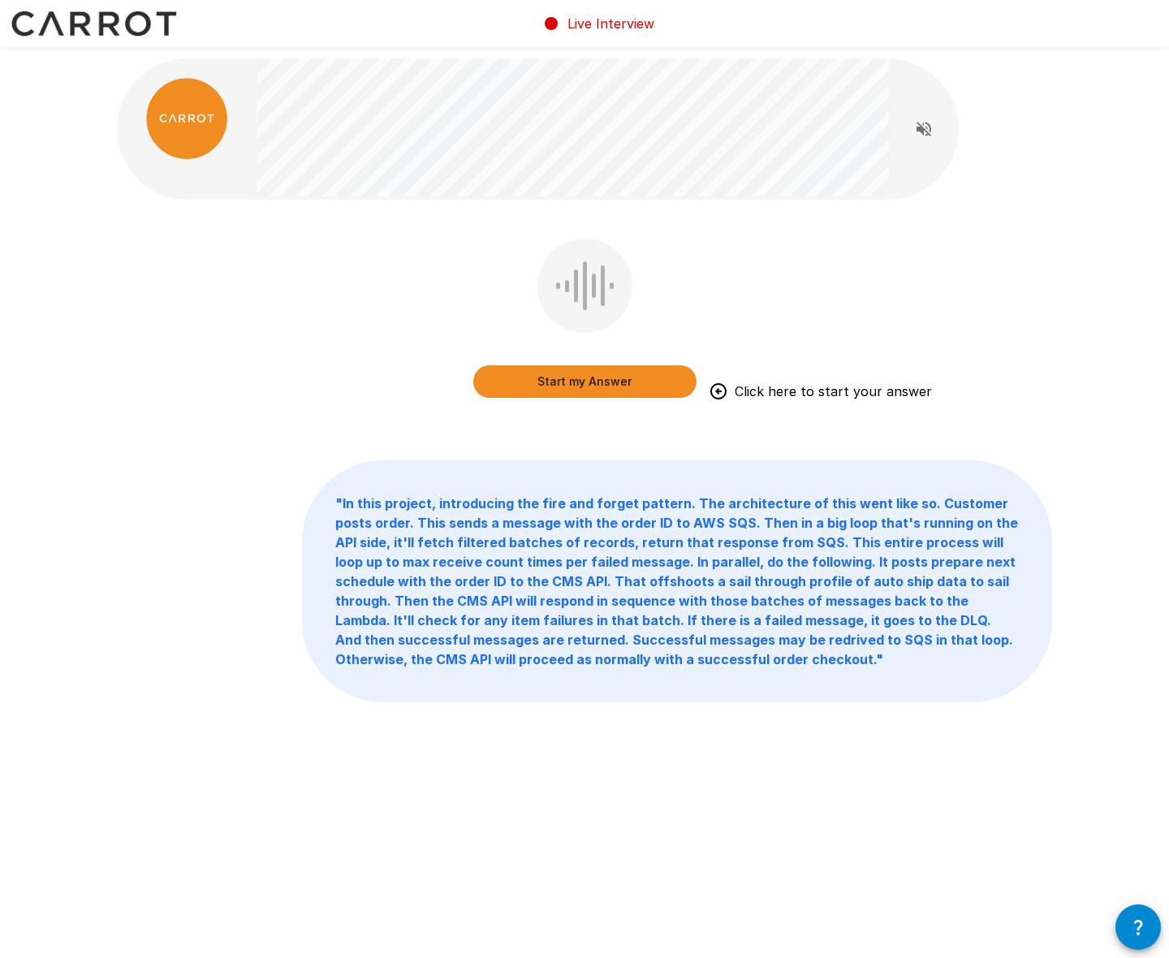
click at [338, 449] on div "Start my Answer Click here to start your answer " In this project, introducing …" at bounding box center [584, 416] width 974 height 832
click at [577, 387] on button "Start my Answer" at bounding box center [584, 381] width 223 height 32
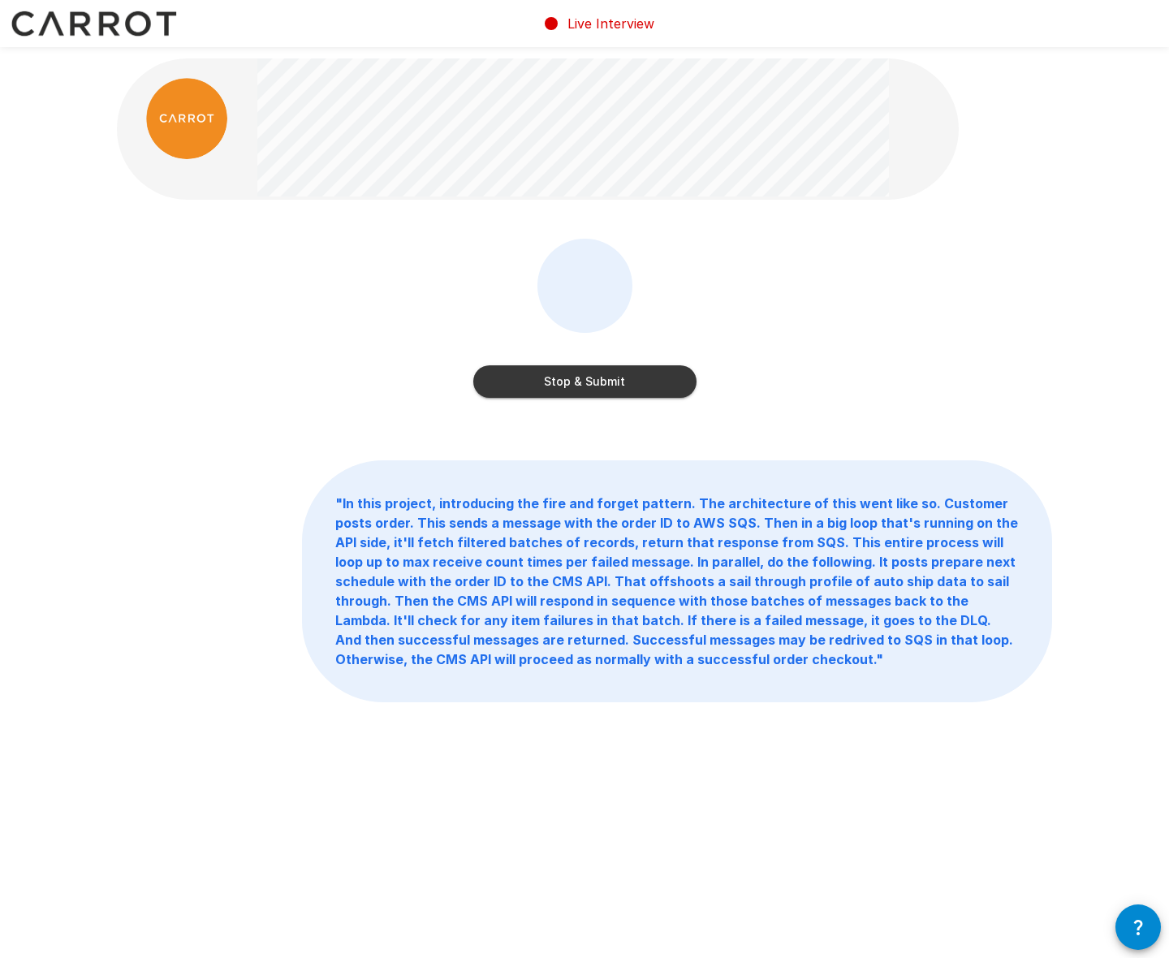
click at [581, 381] on button "Stop & Submit" at bounding box center [584, 381] width 223 height 32
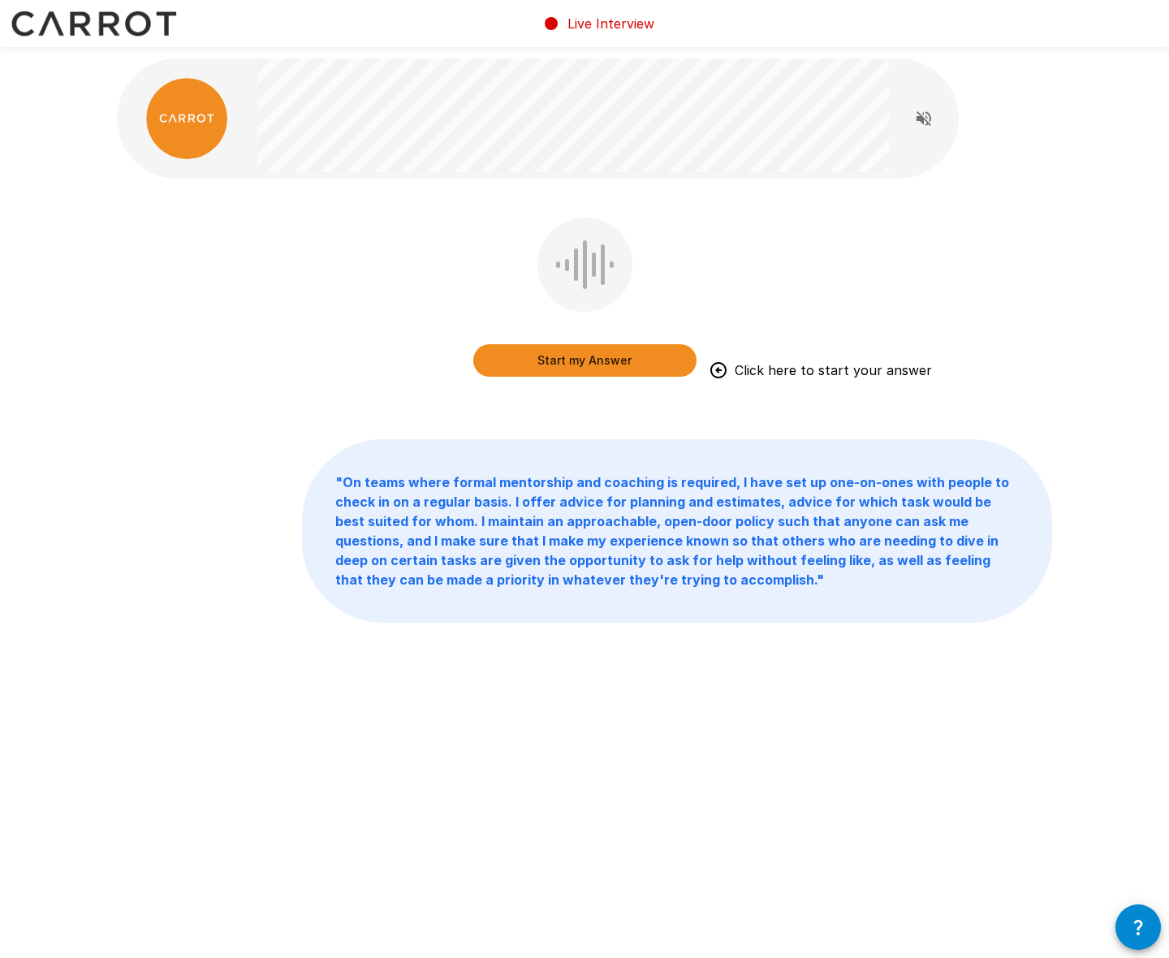
click at [458, 845] on div "Live Interview Start my Answer Click here to start your answer " On teams where…" at bounding box center [584, 479] width 1169 height 958
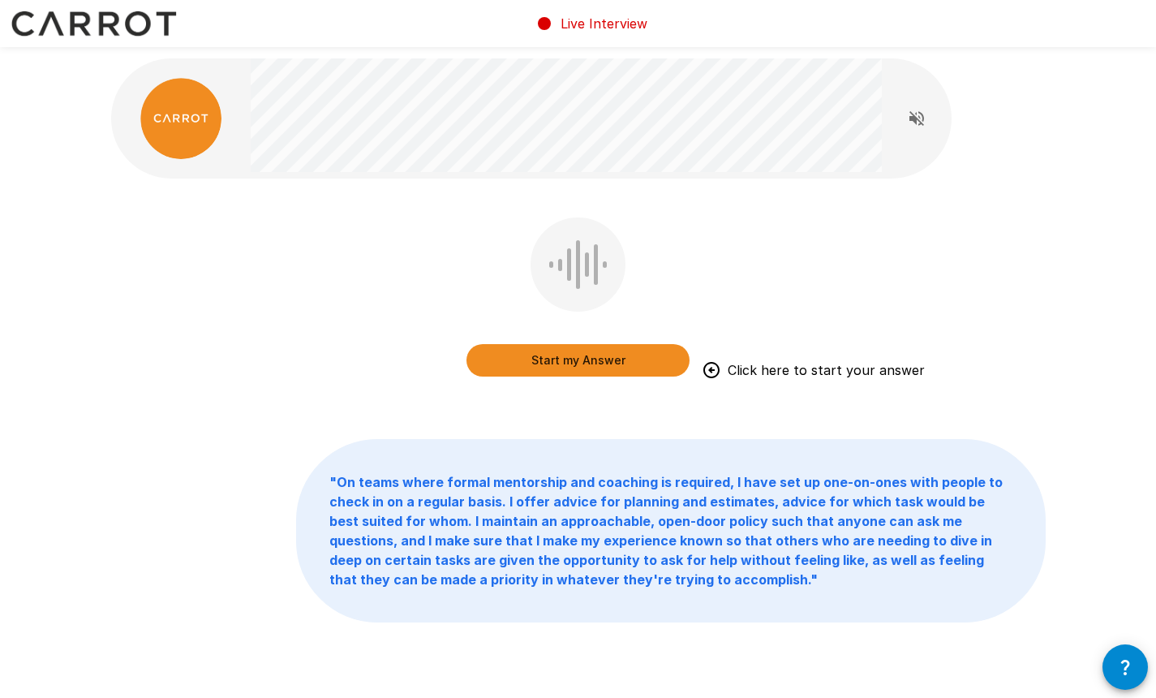
click at [418, 375] on div "Start my Answer Click here to start your answer" at bounding box center [578, 308] width 935 height 183
click at [578, 355] on button "Start my Answer" at bounding box center [578, 360] width 223 height 32
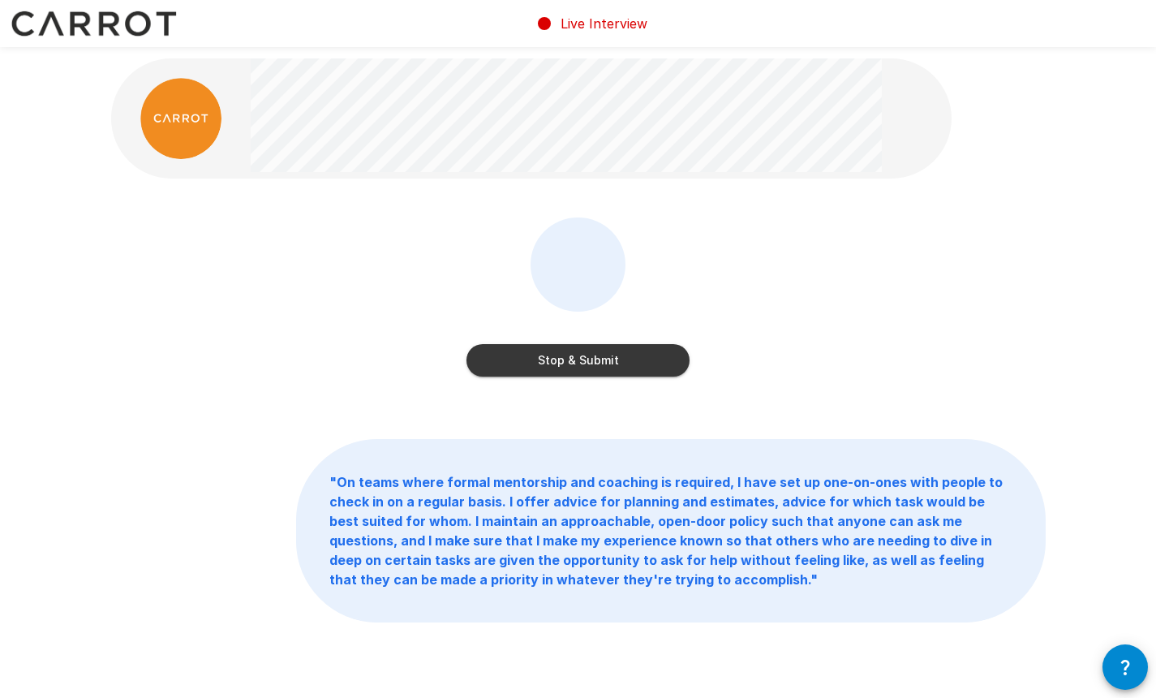
click at [587, 356] on button "Stop & Submit" at bounding box center [578, 360] width 223 height 32
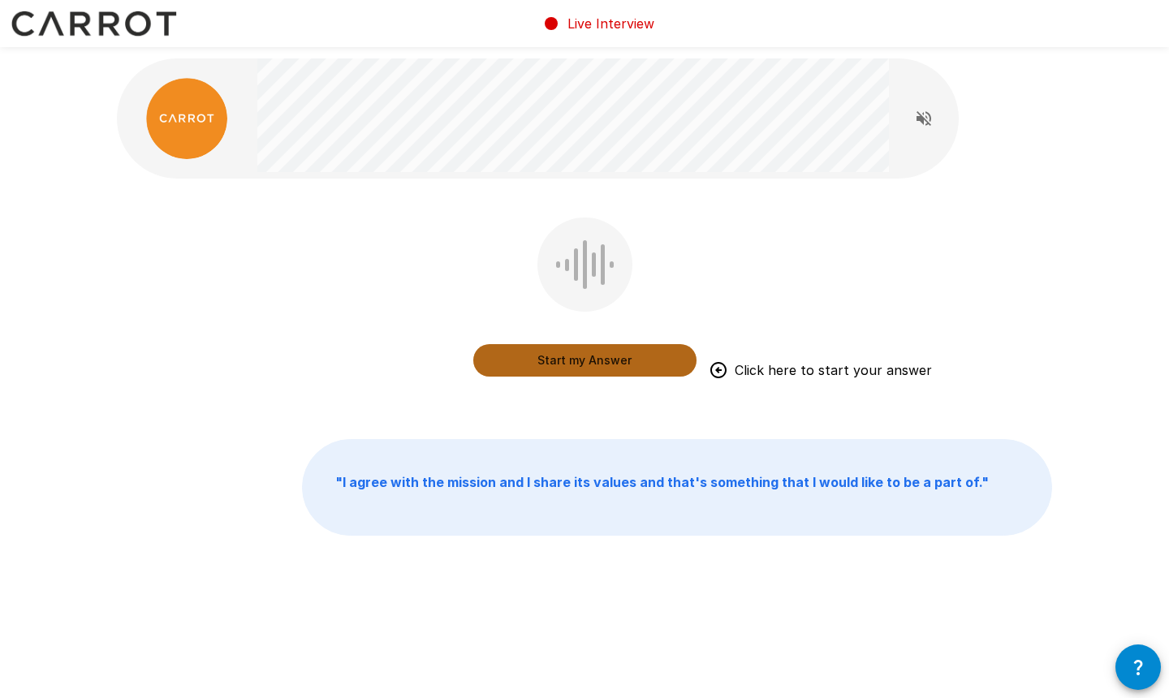
click at [573, 363] on button "Start my Answer" at bounding box center [584, 360] width 223 height 32
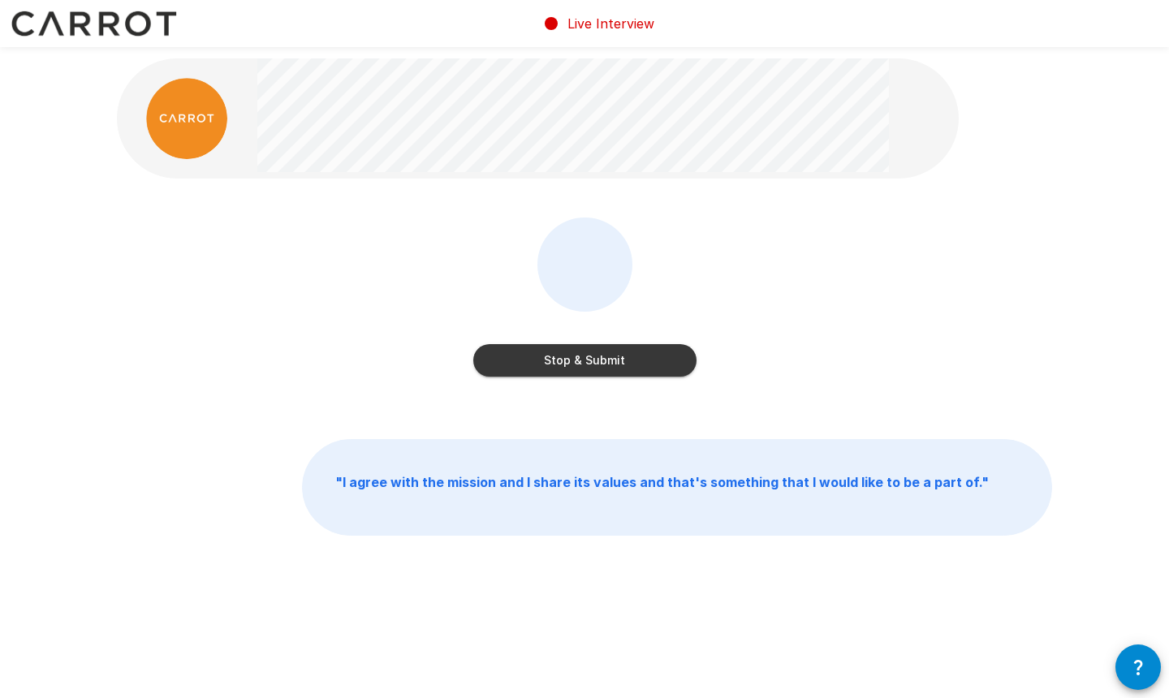
click at [596, 362] on button "Stop & Submit" at bounding box center [584, 360] width 223 height 32
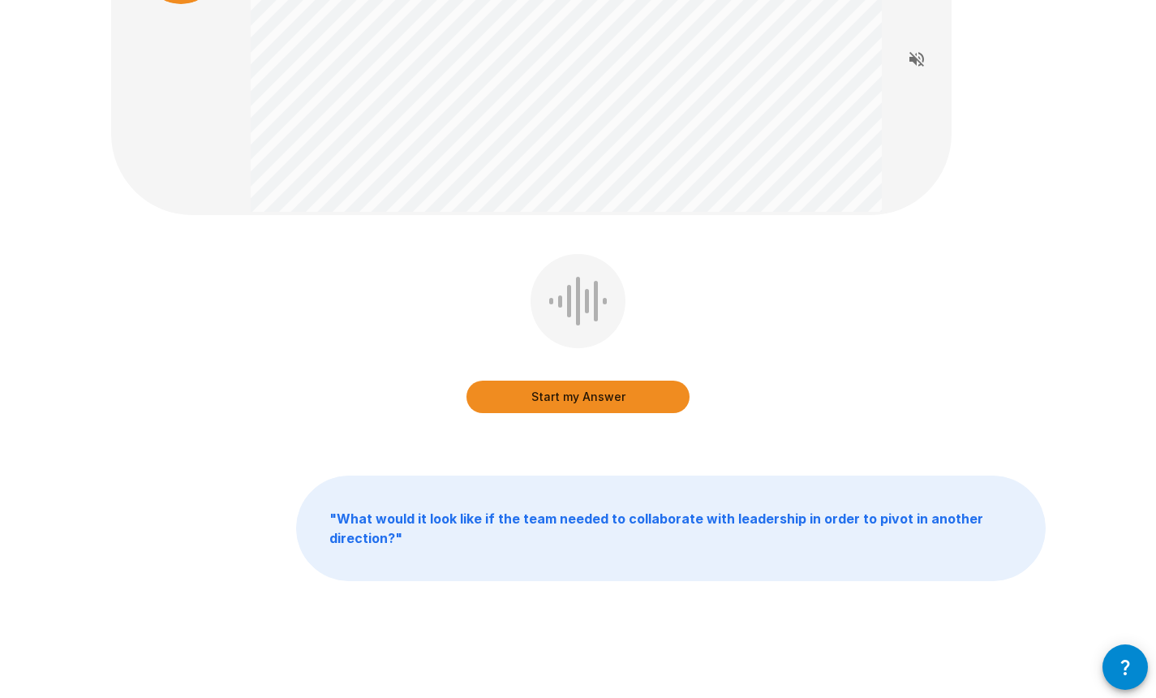
scroll to position [167, 0]
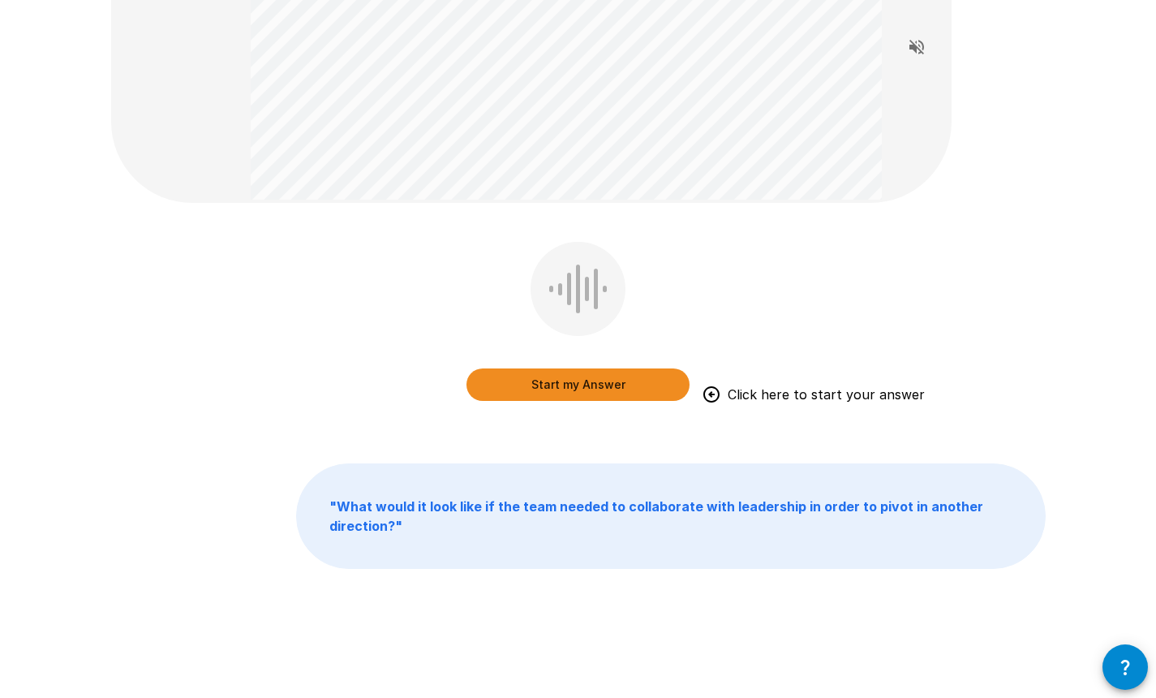
click at [200, 368] on div "Start my Answer Click here to start your answer" at bounding box center [578, 333] width 935 height 183
click at [309, 399] on div "Start my Answer Click here to start your answer" at bounding box center [578, 333] width 935 height 183
drag, startPoint x: 327, startPoint y: 386, endPoint x: 385, endPoint y: 382, distance: 57.8
click at [326, 386] on div "Start my Answer Click here to start your answer" at bounding box center [578, 333] width 935 height 183
click at [574, 387] on button "Start my Answer" at bounding box center [578, 384] width 223 height 32
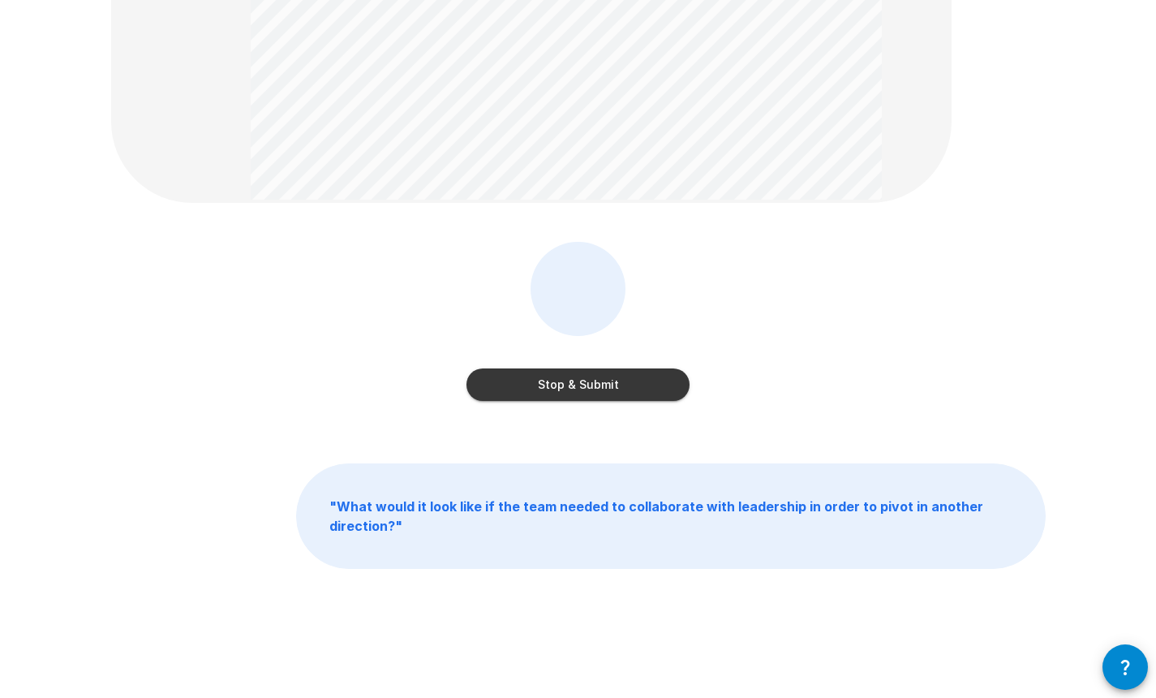
click at [565, 381] on button "Stop & Submit" at bounding box center [578, 384] width 223 height 32
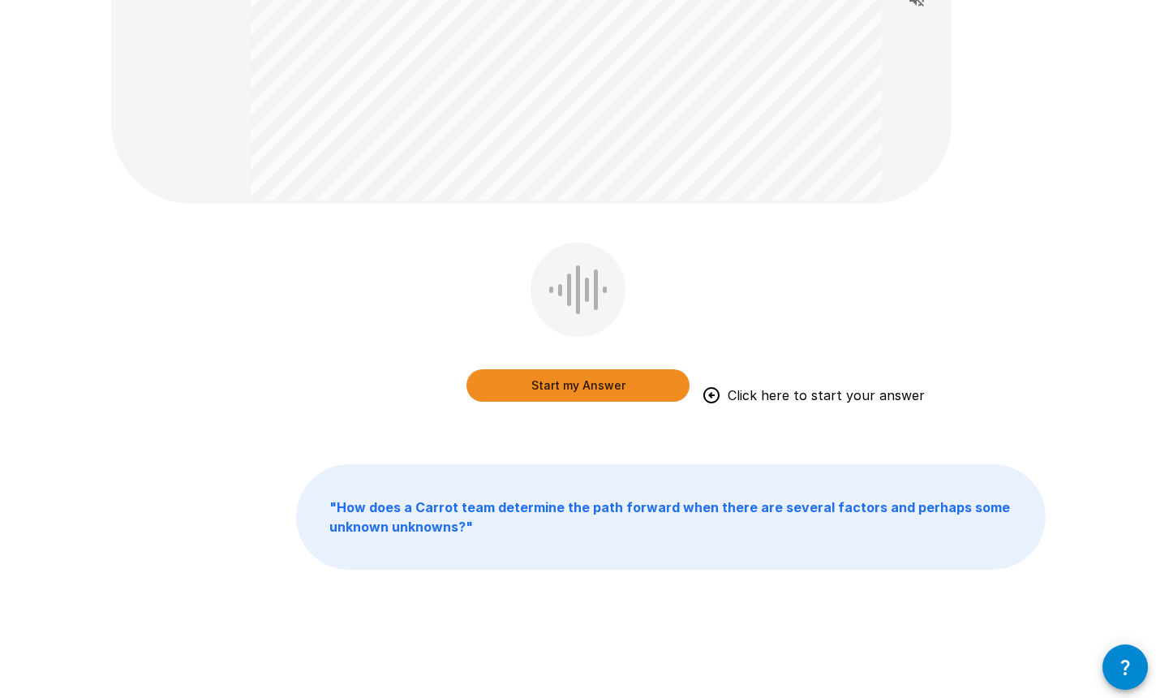
scroll to position [265, 0]
click at [587, 382] on button "Start my Answer" at bounding box center [578, 384] width 223 height 32
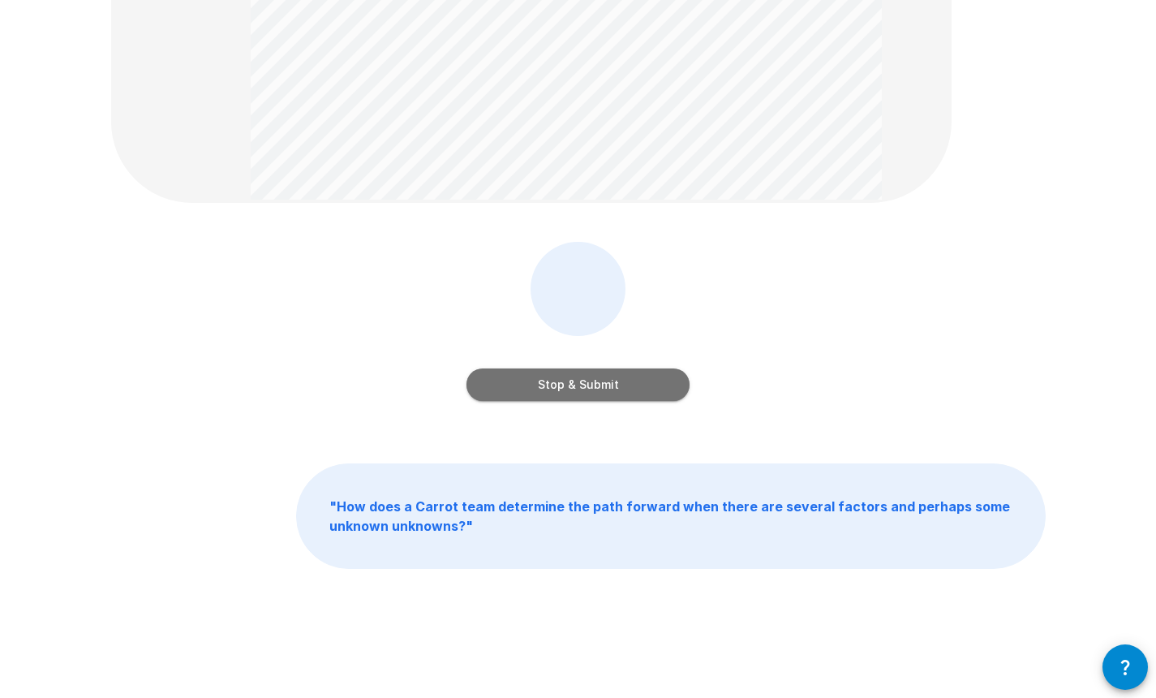
click at [596, 382] on button "Stop & Submit" at bounding box center [578, 384] width 223 height 32
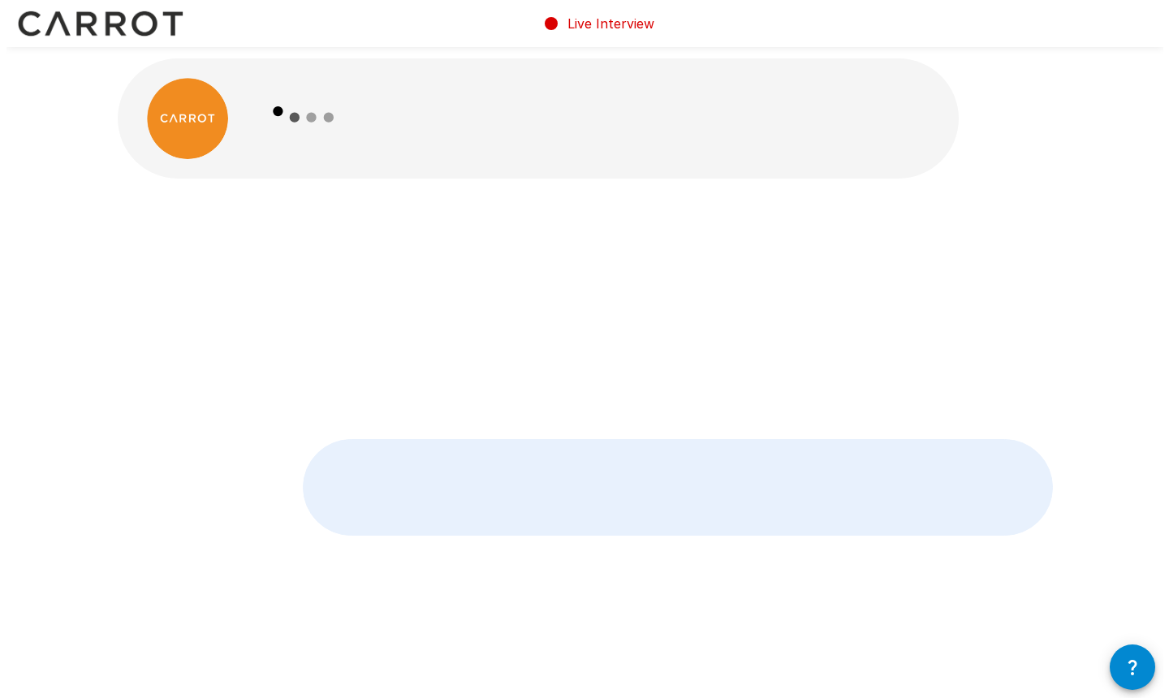
scroll to position [0, 0]
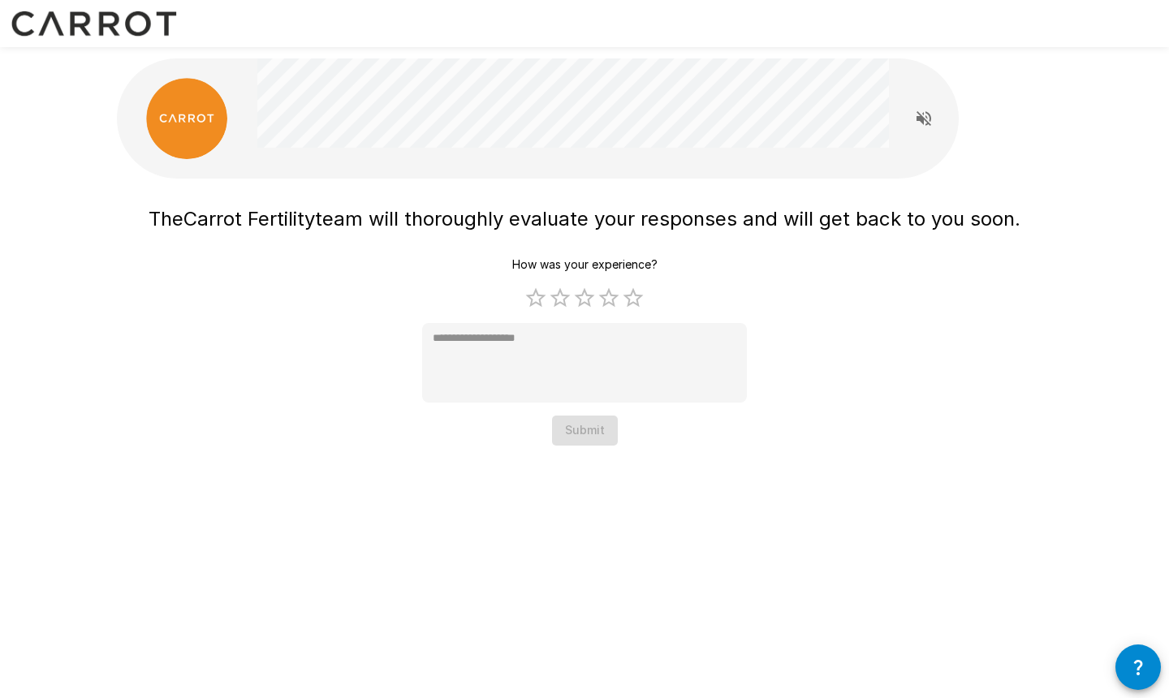
drag, startPoint x: 183, startPoint y: 450, endPoint x: 196, endPoint y: 439, distance: 16.7
click at [183, 450] on div "The Carrot Fertility team will thoroughly evaluate your responses and will get …" at bounding box center [584, 255] width 974 height 510
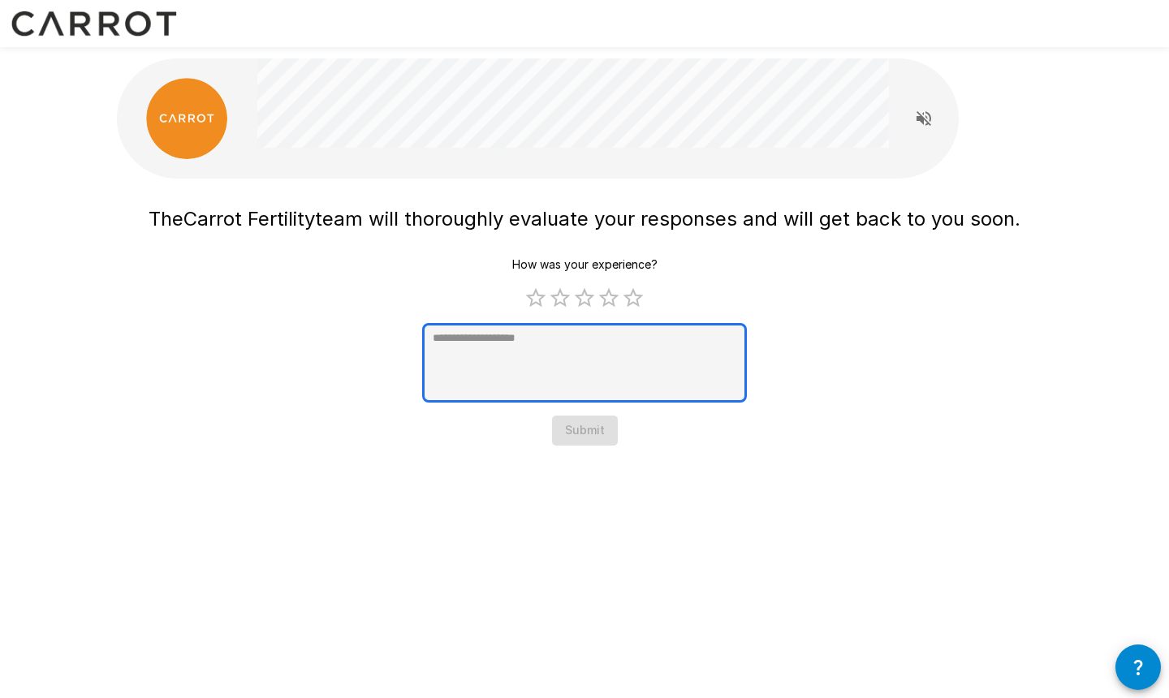
click at [539, 359] on textarea at bounding box center [584, 363] width 325 height 80
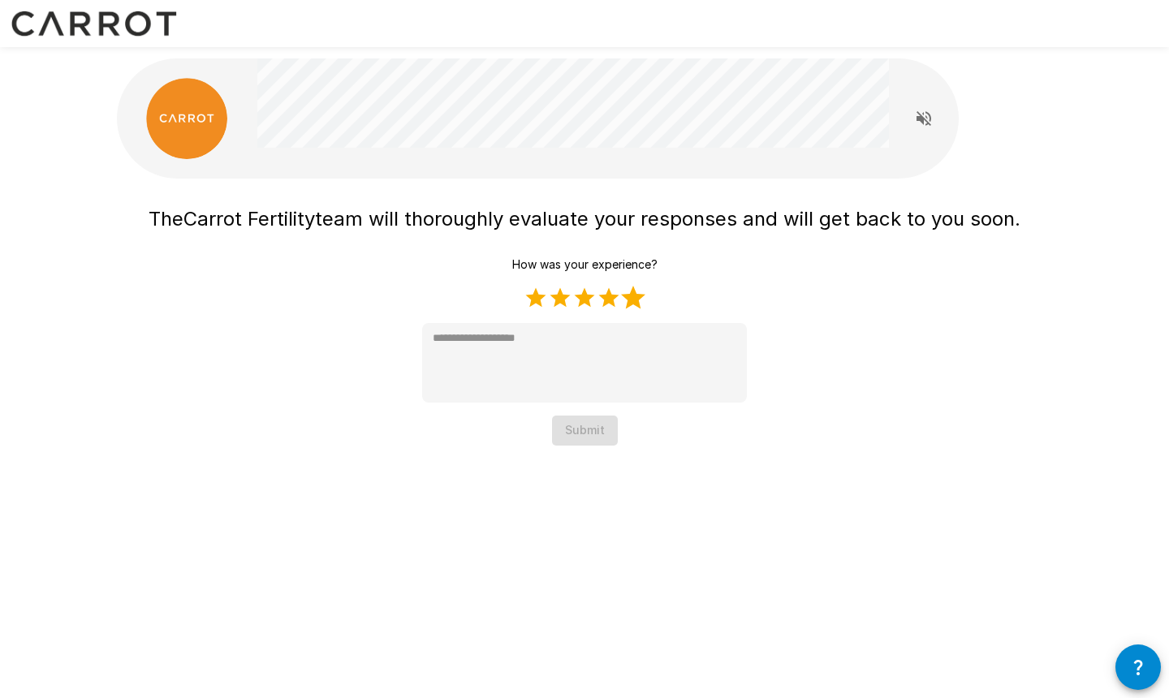
click at [635, 303] on label "5 Stars" at bounding box center [633, 298] width 24 height 24
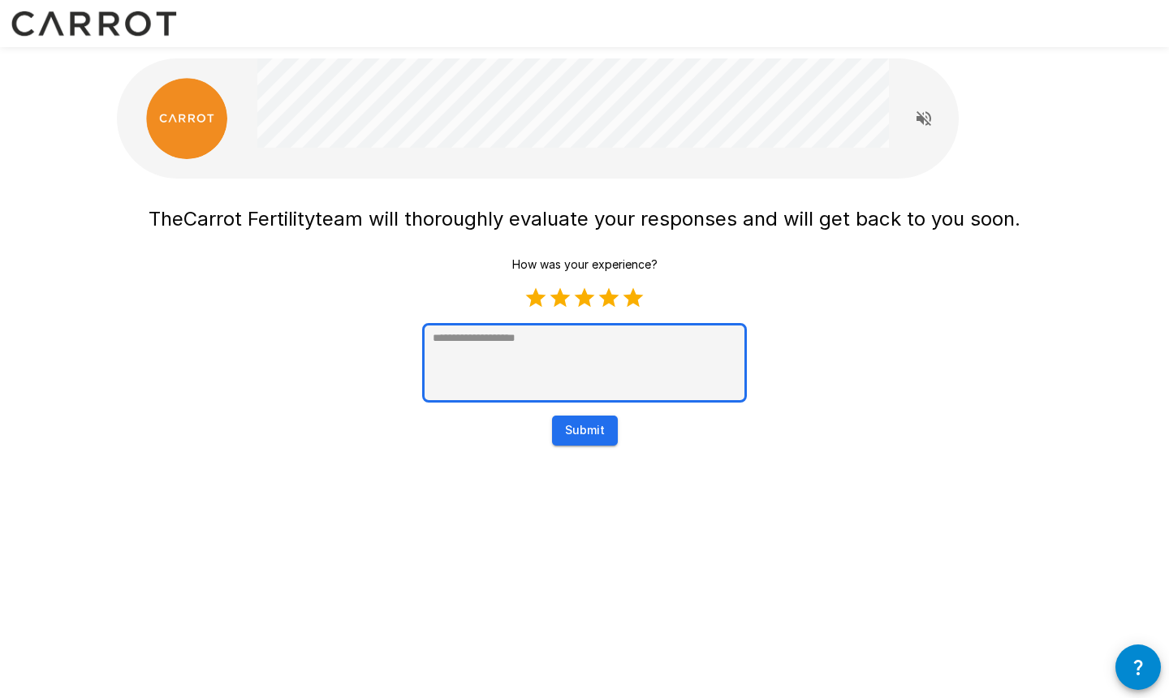
type textarea "*"
click at [599, 344] on textarea at bounding box center [584, 363] width 325 height 80
type textarea "*"
type textarea "**"
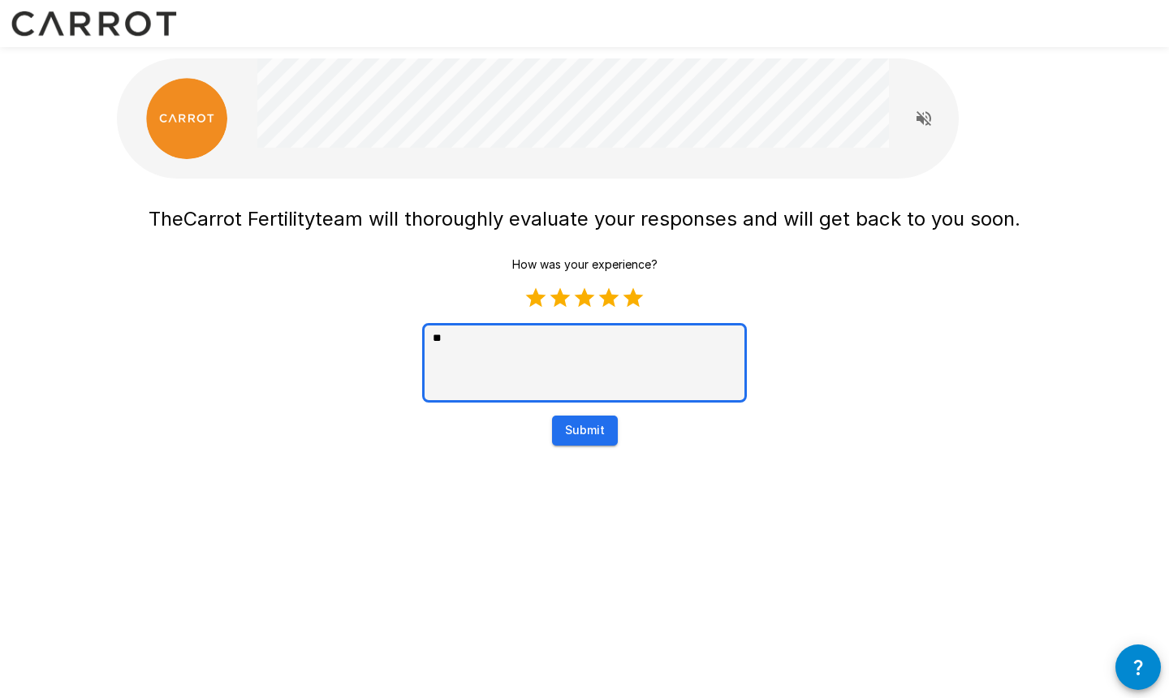
type textarea "*"
type textarea "***"
type textarea "*"
type textarea "****"
type textarea "*"
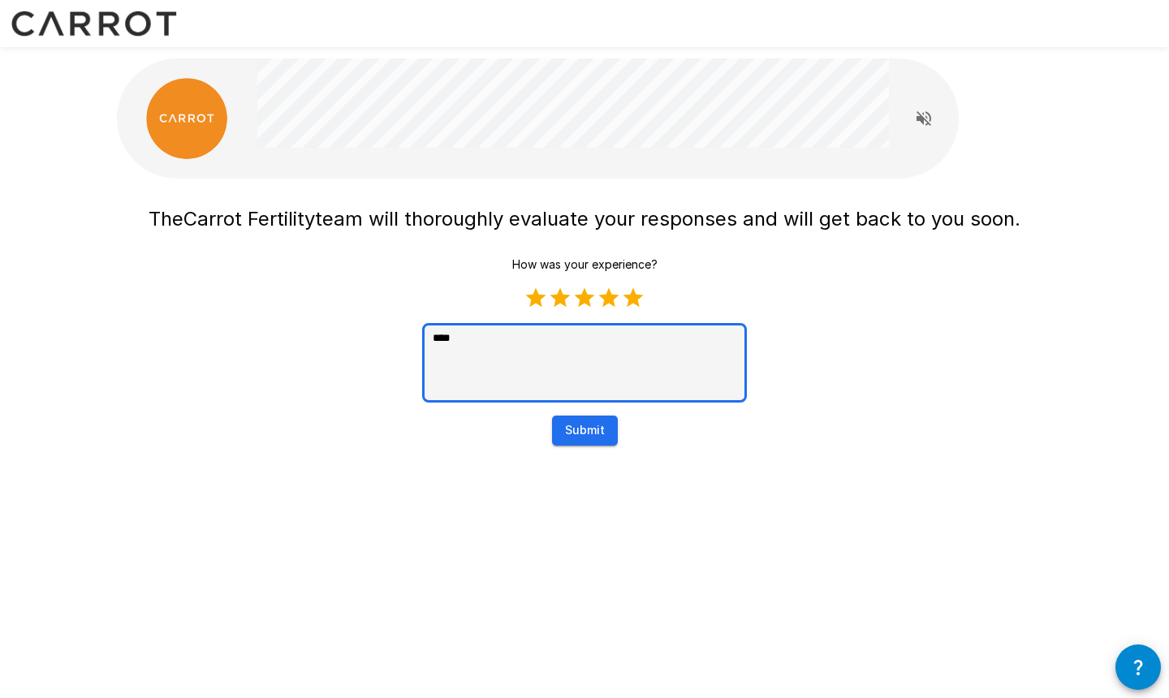
type textarea "*****"
type textarea "*"
type textarea "*****"
type textarea "*"
type textarea "*******"
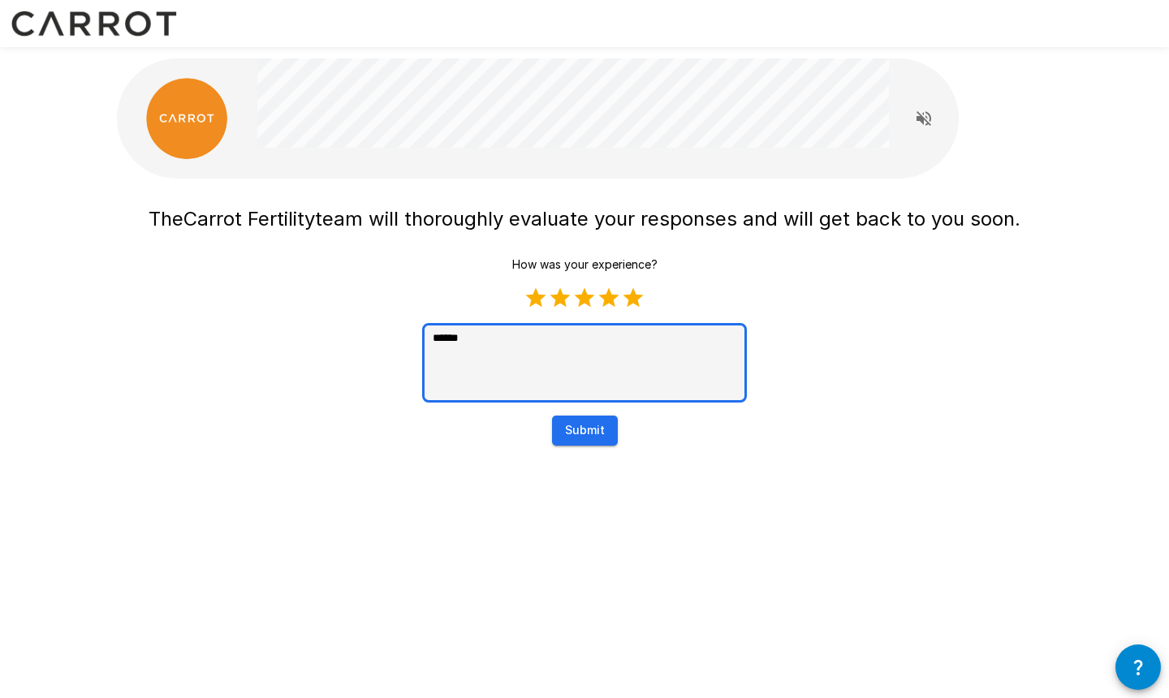
type textarea "*"
type textarea "********"
type textarea "*"
type textarea "*********"
type textarea "*"
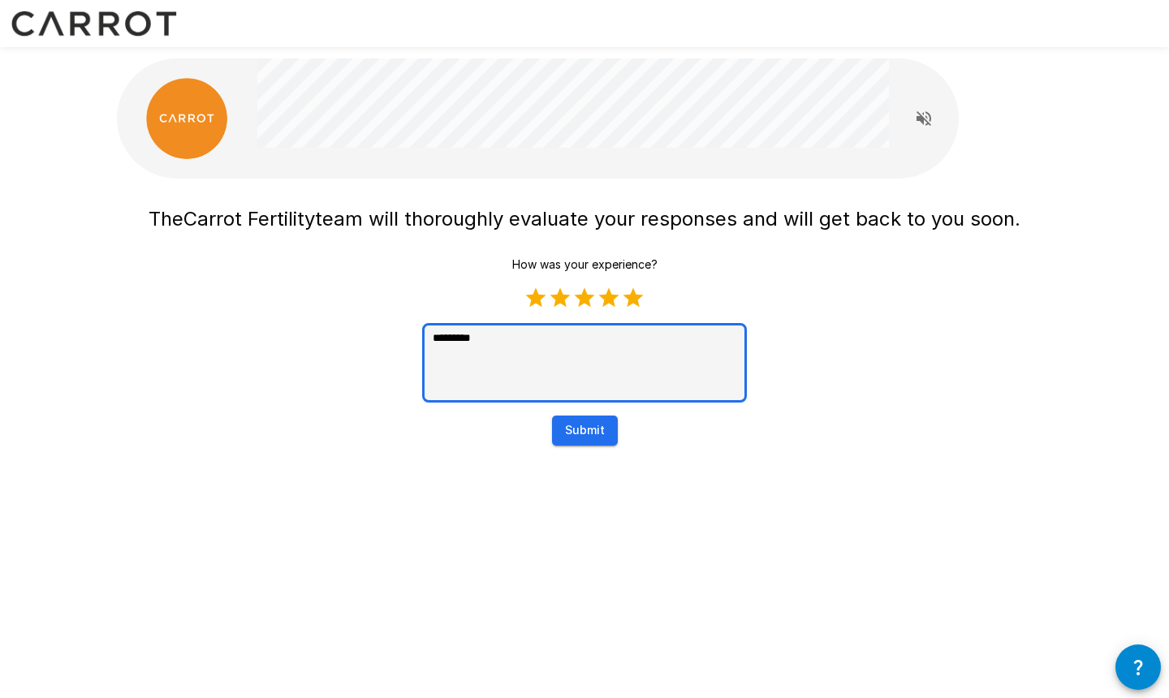
type textarea "**********"
type textarea "*"
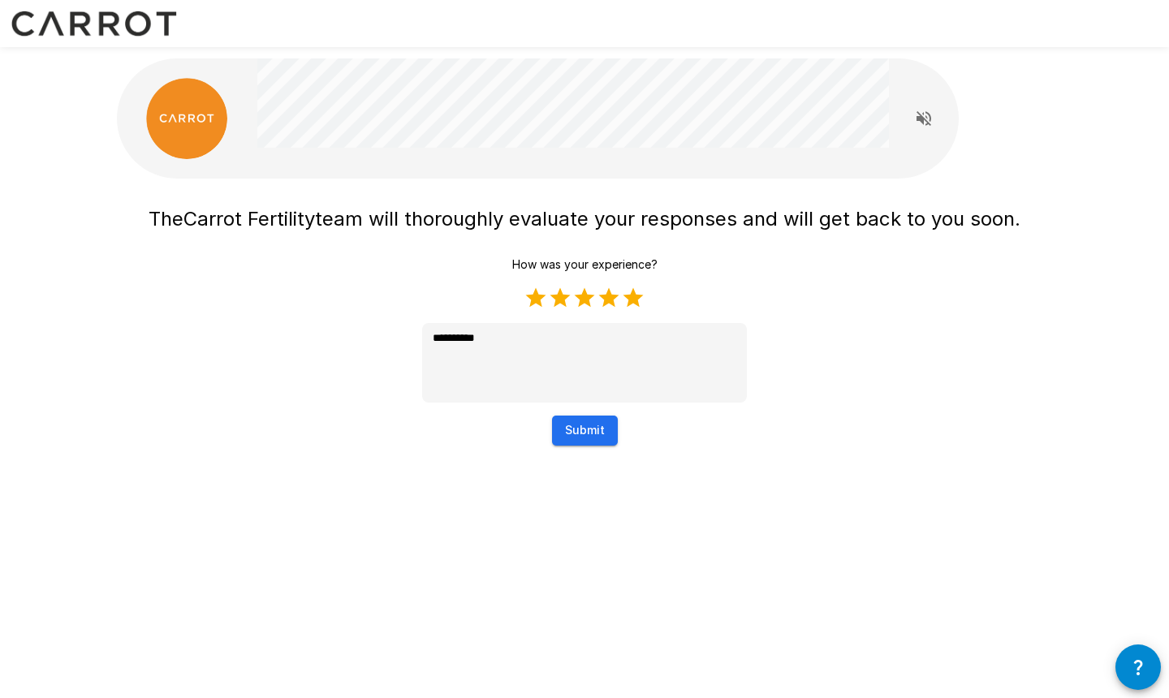
click at [584, 441] on button "Submit" at bounding box center [585, 430] width 66 height 30
